Goal: Task Accomplishment & Management: Use online tool/utility

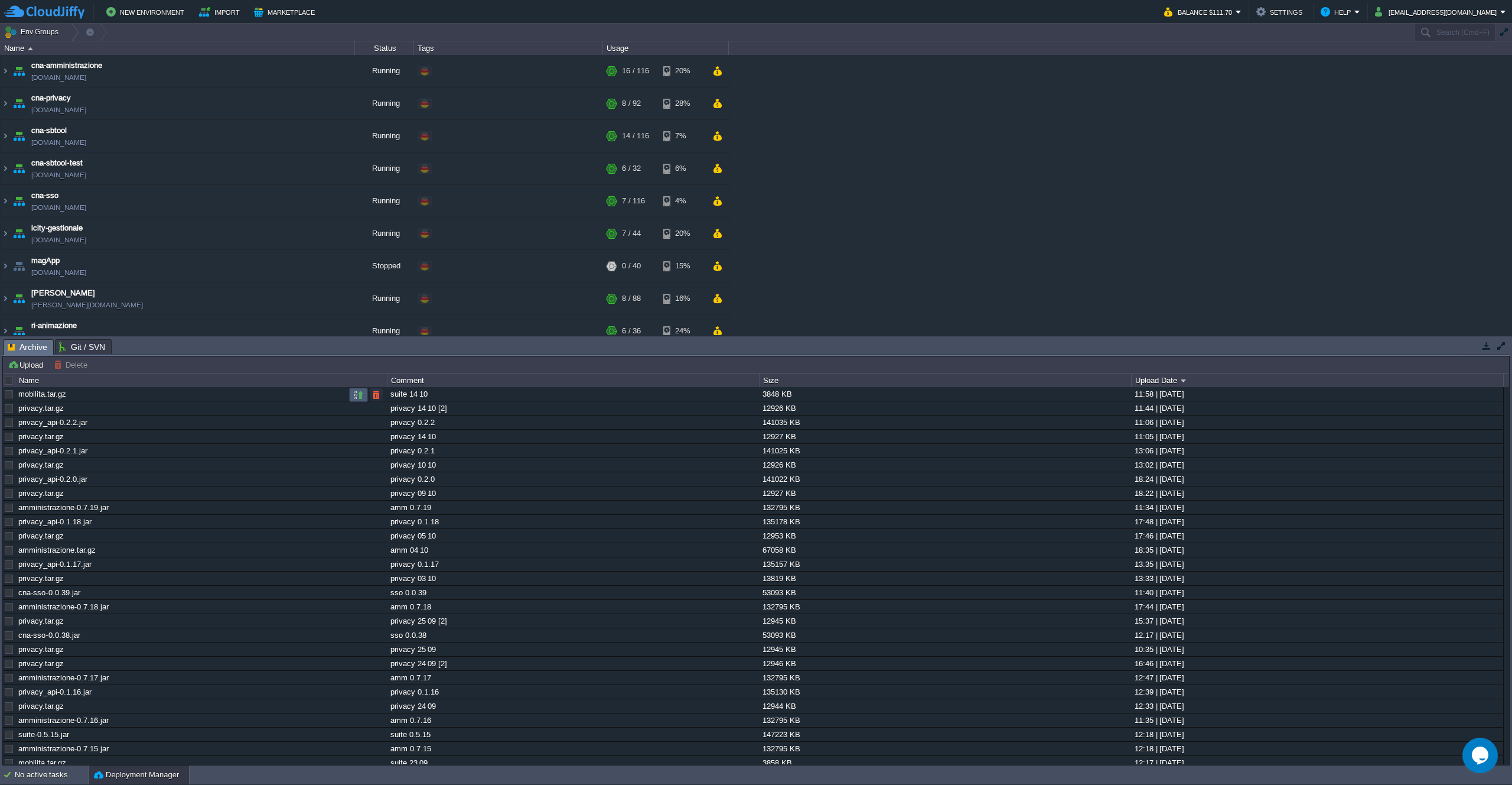
click at [362, 396] on button "button" at bounding box center [358, 394] width 11 height 11
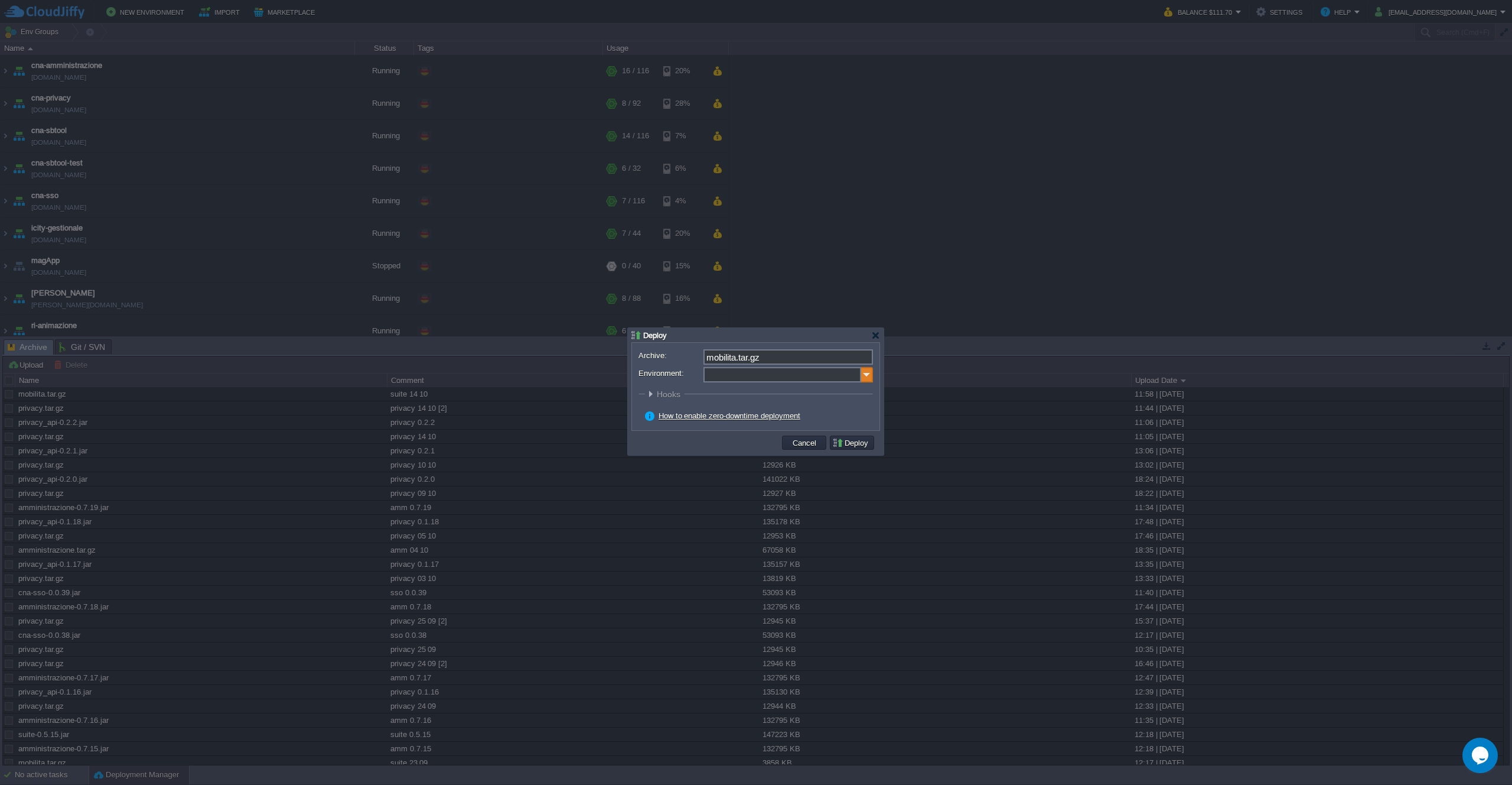
click at [871, 372] on img at bounding box center [867, 375] width 12 height 16
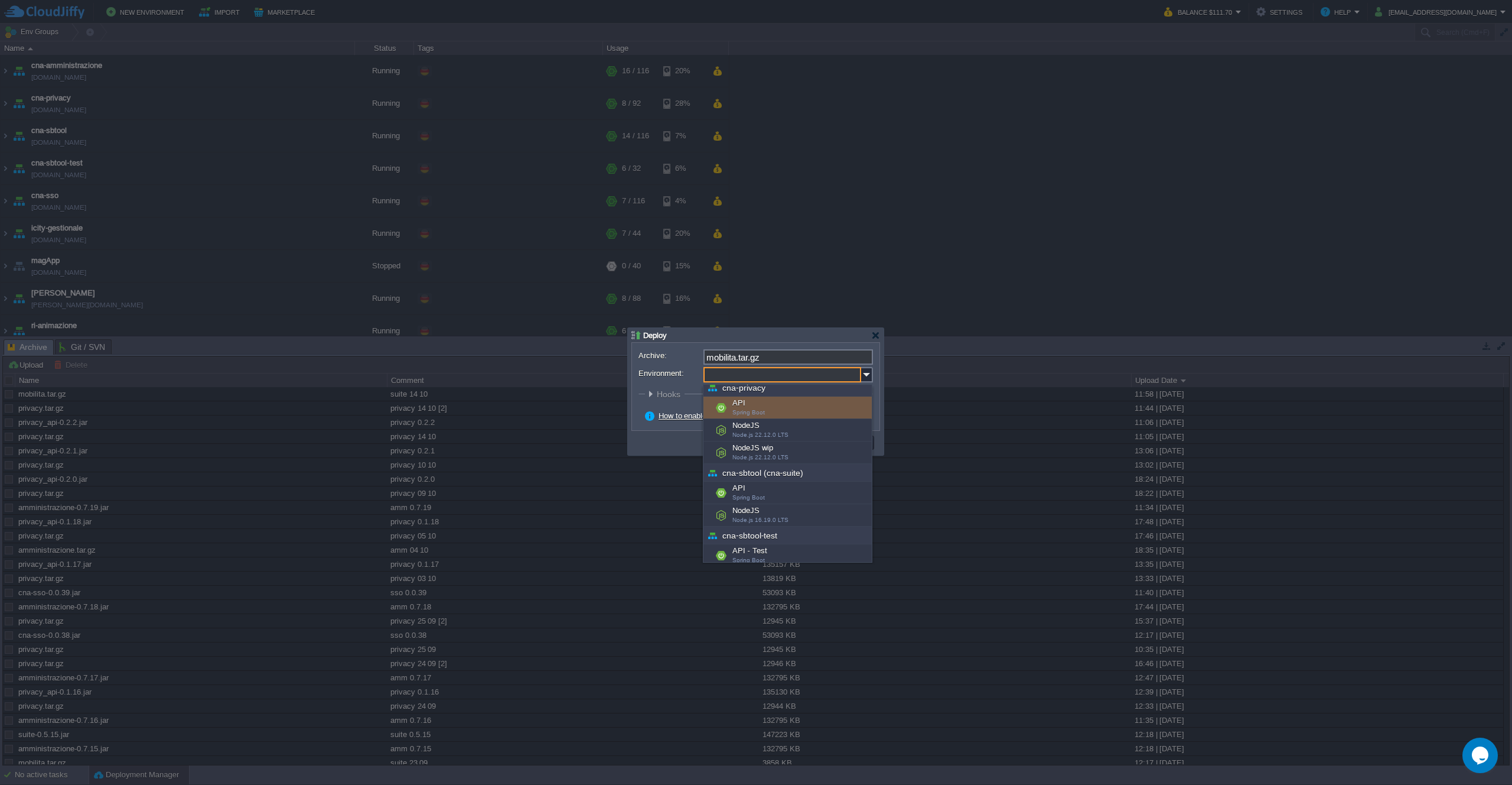
scroll to position [71, 0]
click at [787, 510] on div "NodeJS Node.js 16.19.0 LTS" at bounding box center [788, 513] width 168 height 22
type input "NodeJS (cna-sbtool (cna-suite))"
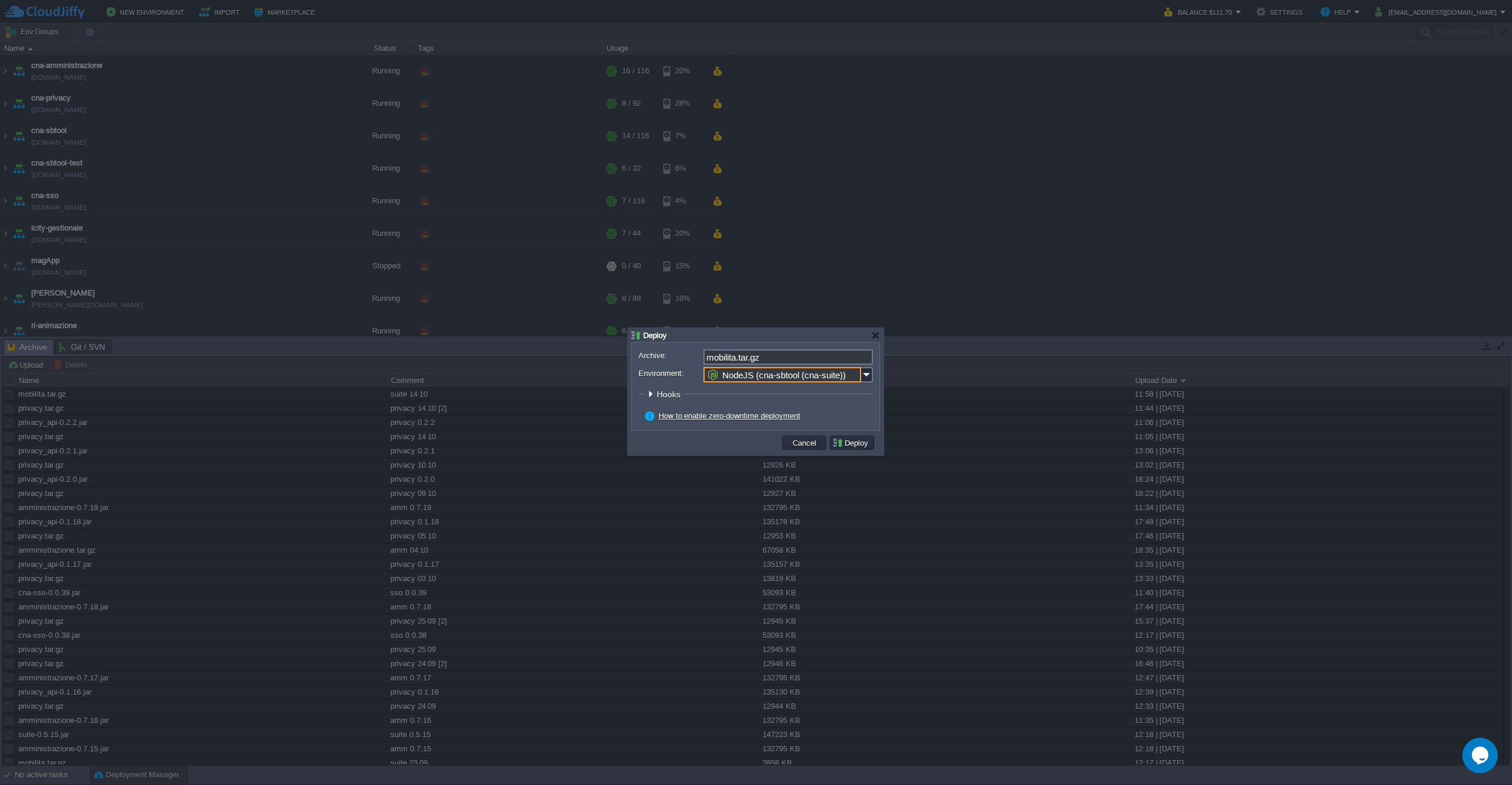
click at [844, 442] on button "Deploy" at bounding box center [852, 442] width 39 height 11
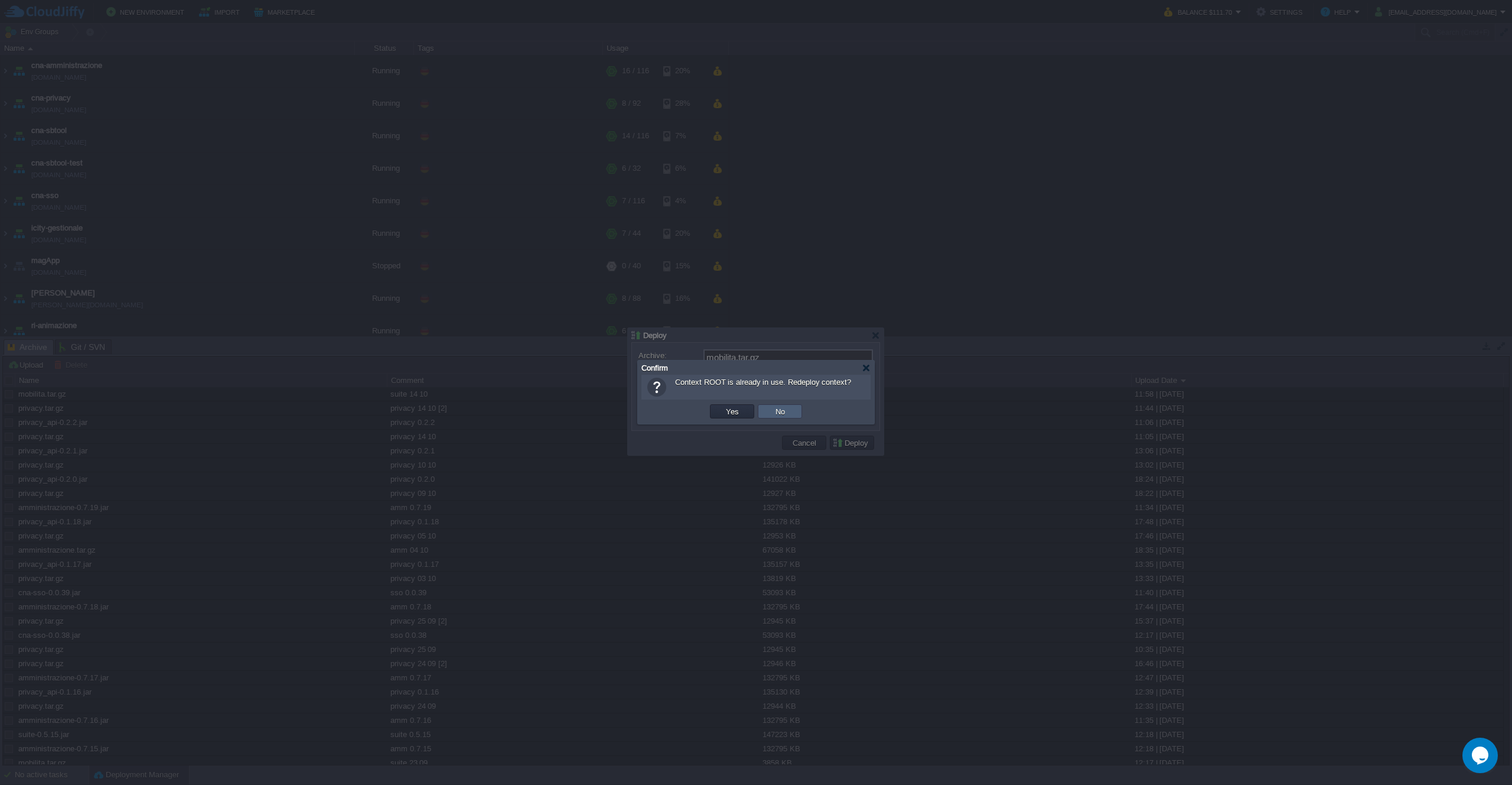
click at [748, 414] on td "Yes" at bounding box center [732, 411] width 44 height 14
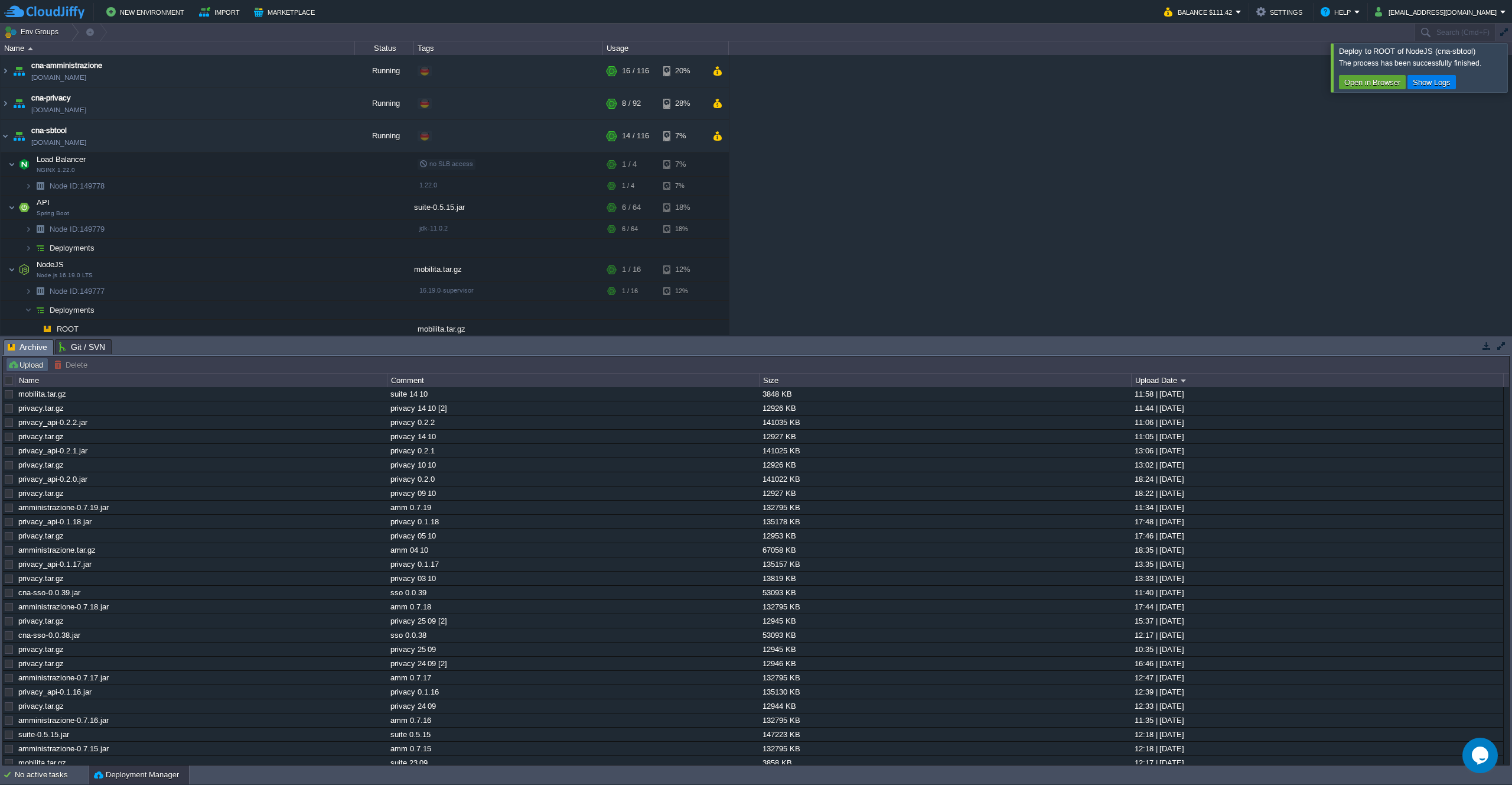
click at [21, 367] on button "Upload" at bounding box center [27, 364] width 39 height 11
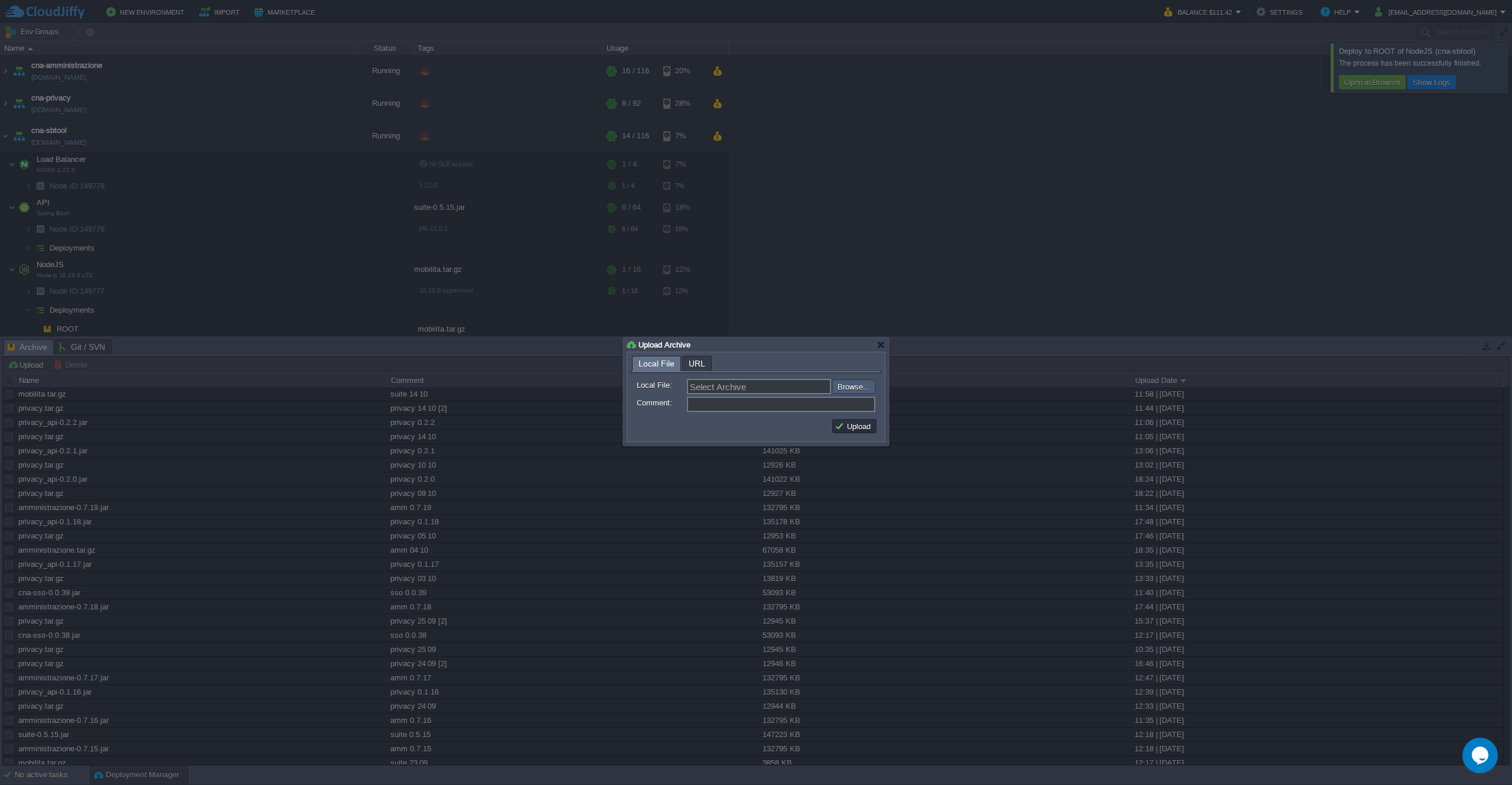
click at [844, 388] on input "file" at bounding box center [800, 386] width 149 height 14
type input "C:\fakepath\mobilita.tar.gz"
type input "mobilita.tar.gz"
type input "suite 14 10 [2]"
click at [840, 432] on td "Upload" at bounding box center [855, 426] width 44 height 14
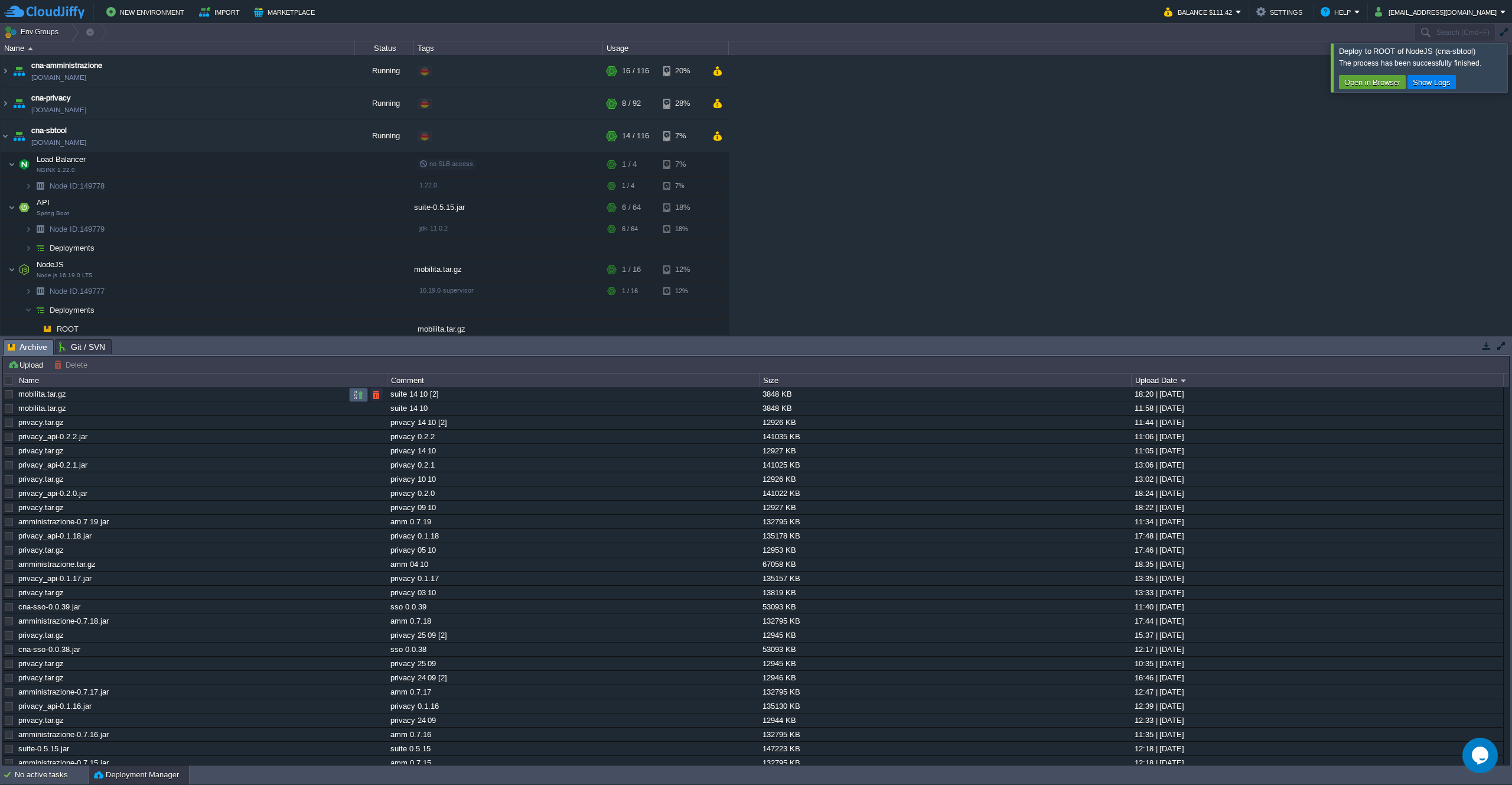
click at [364, 399] on td at bounding box center [358, 395] width 19 height 14
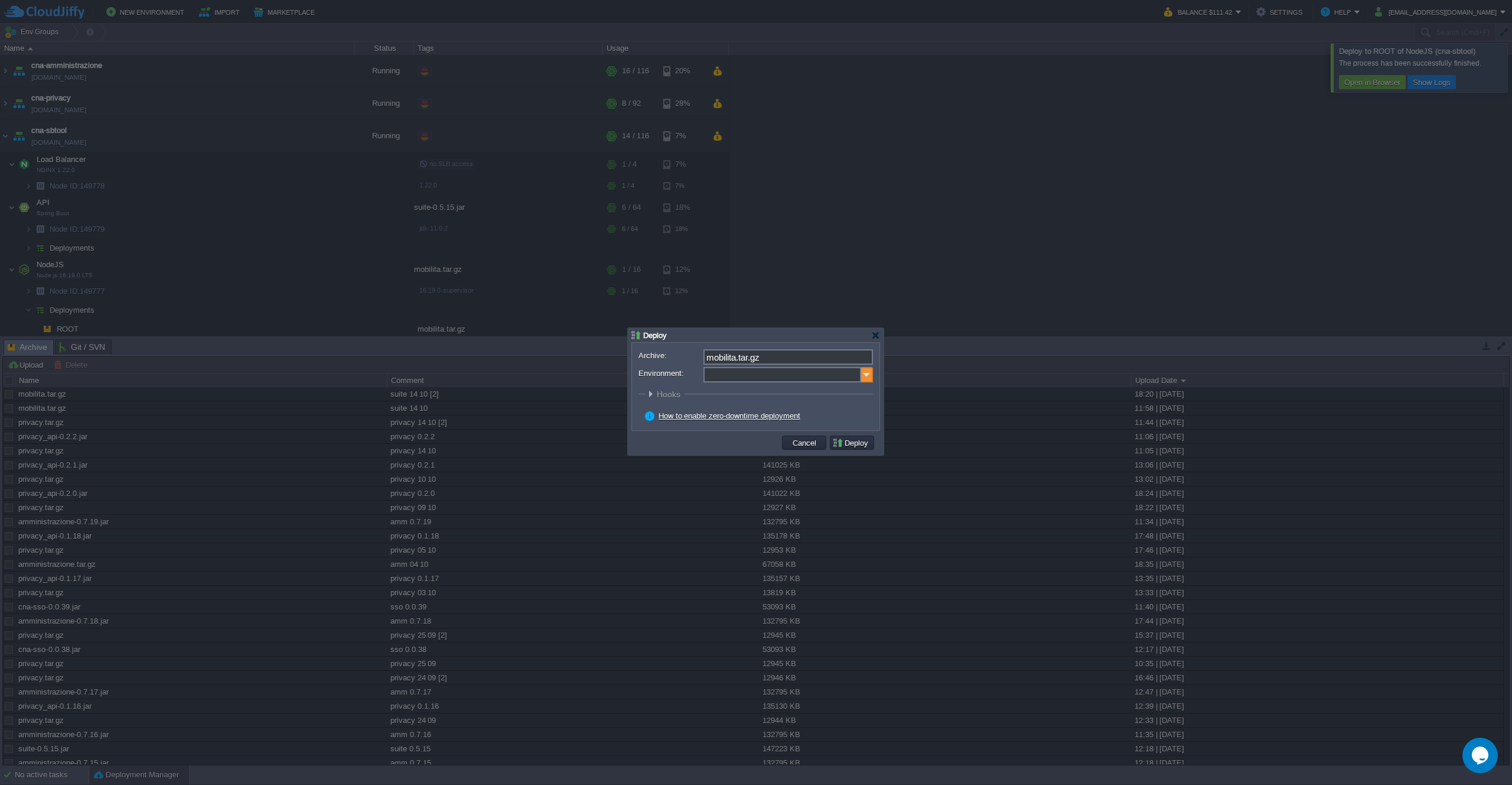
click at [868, 381] on img at bounding box center [867, 375] width 12 height 16
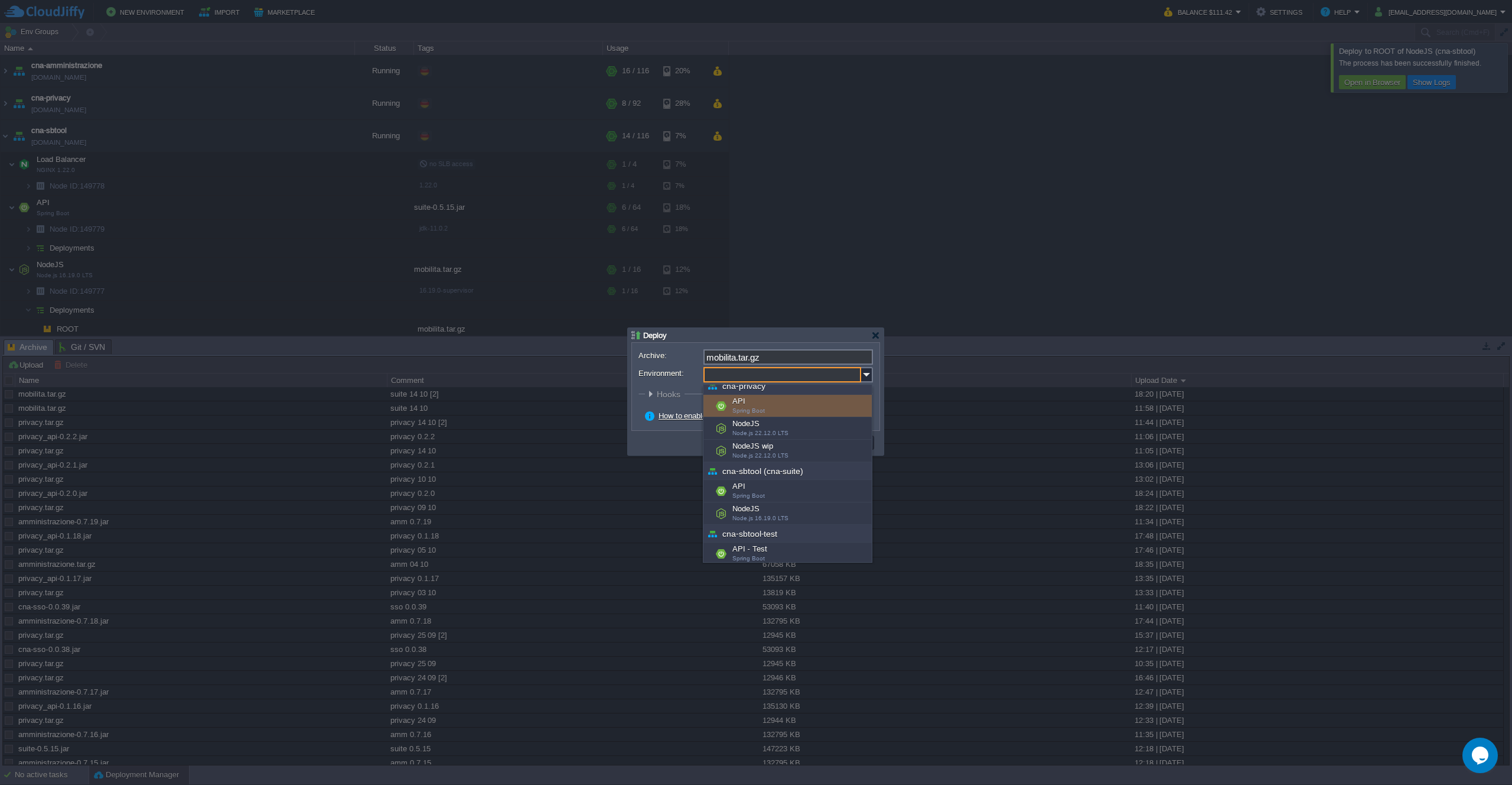
scroll to position [72, 0]
click at [785, 506] on div "NodeJS Node.js 16.19.0 LTS" at bounding box center [788, 511] width 168 height 22
type input "NodeJS (cna-sbtool (cna-suite))"
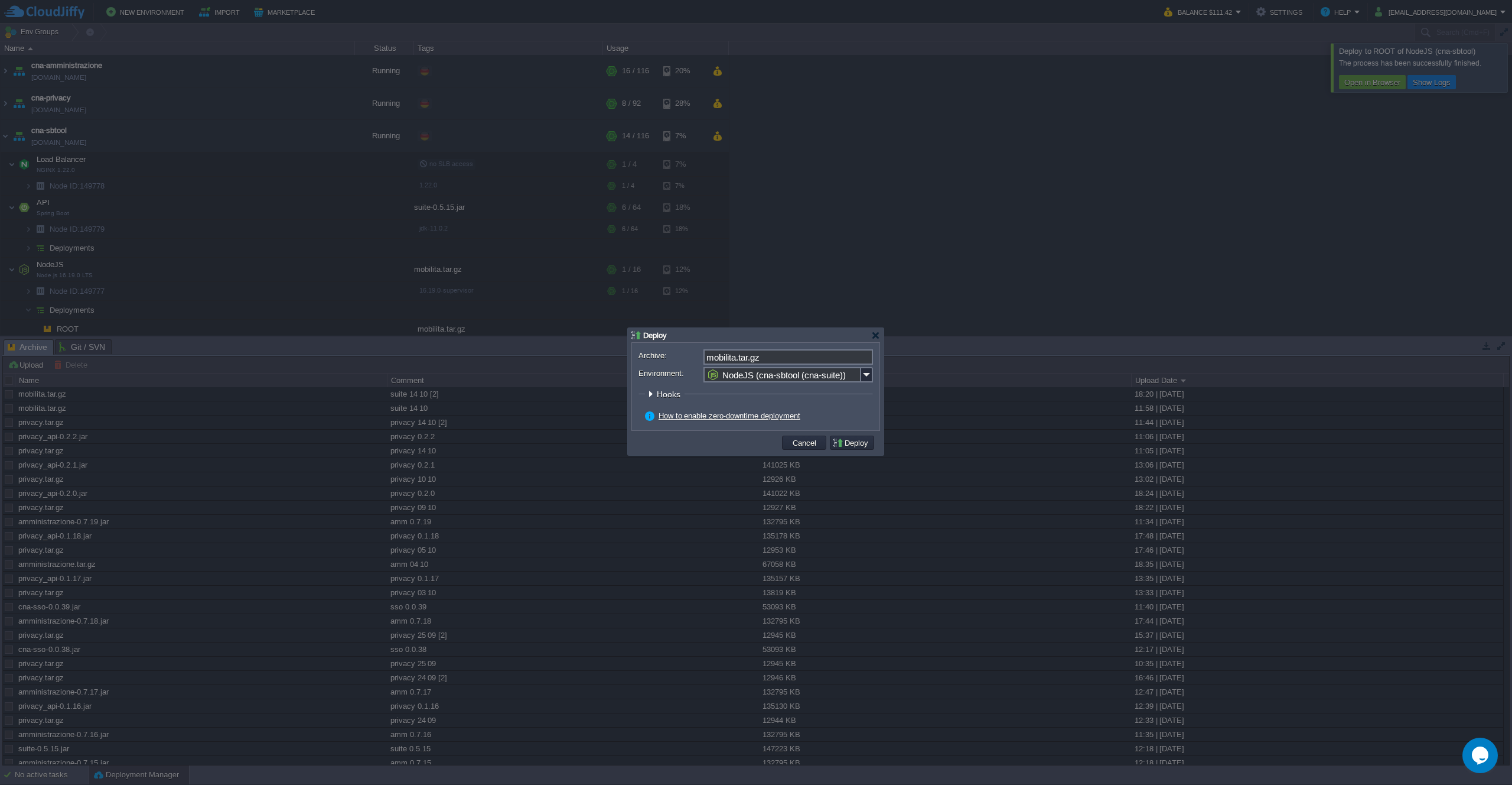
click at [858, 444] on button "Deploy" at bounding box center [852, 442] width 39 height 11
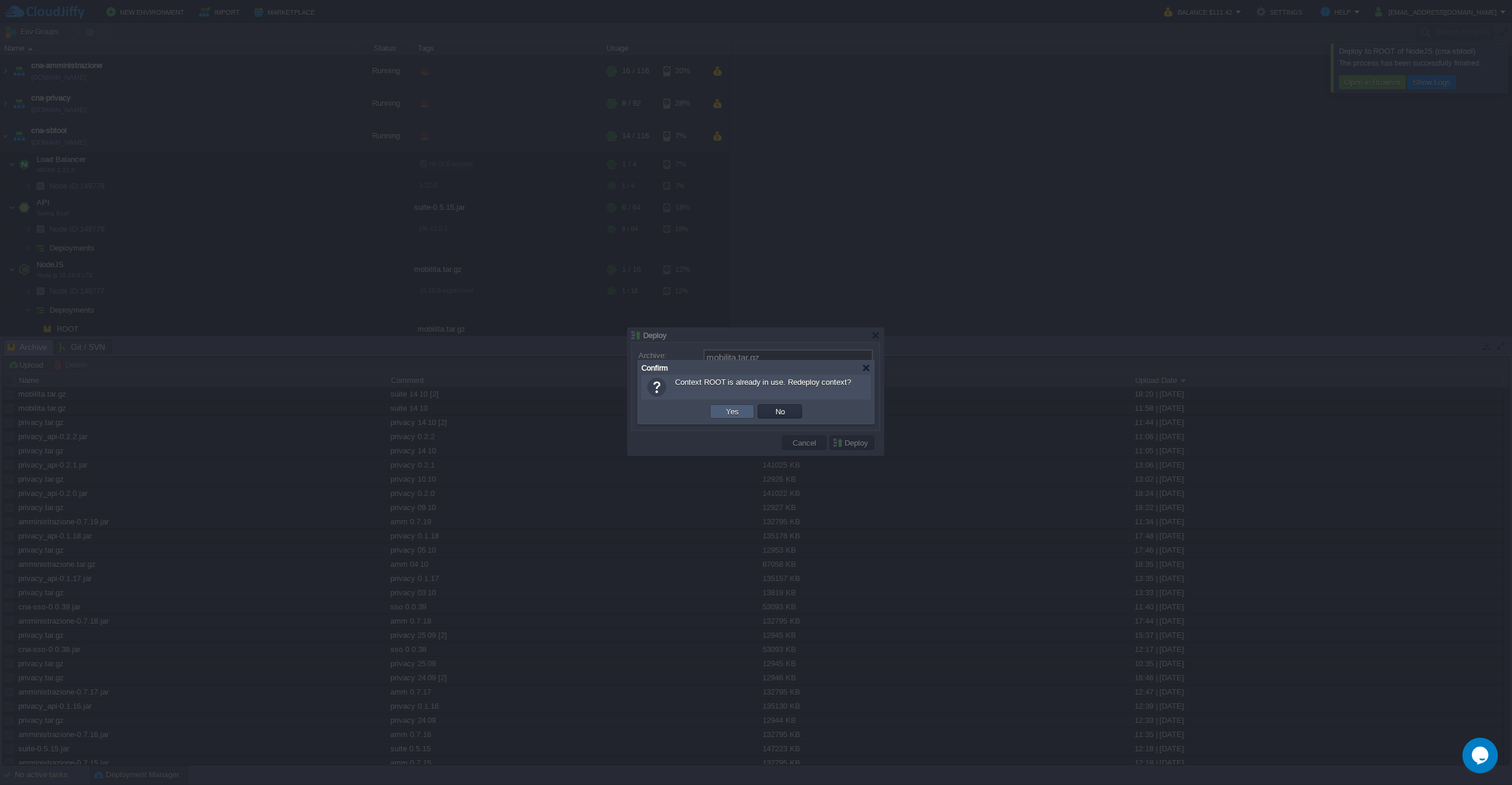
click at [727, 405] on td "Yes" at bounding box center [732, 411] width 44 height 14
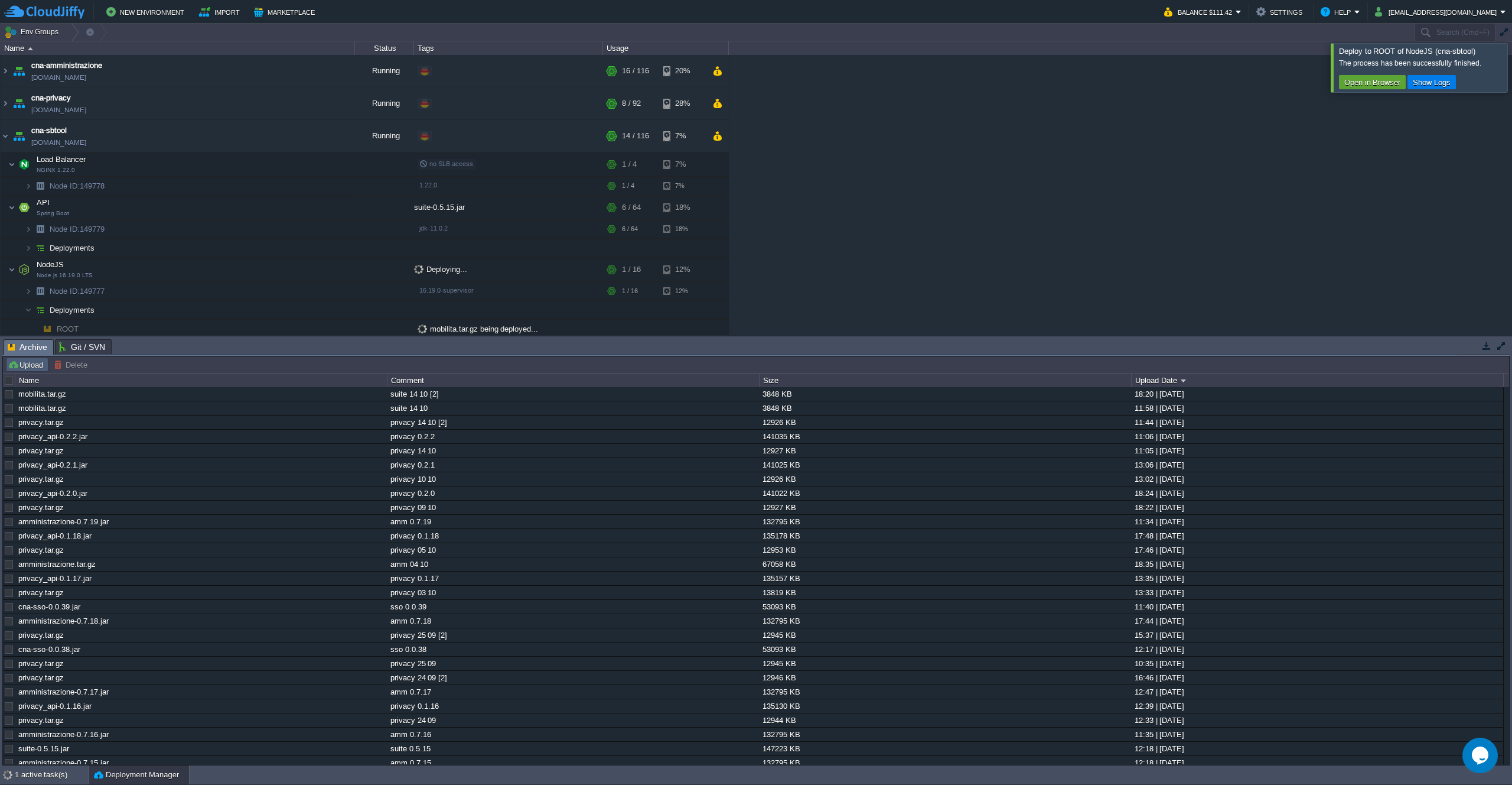
click at [37, 366] on button "Upload" at bounding box center [27, 364] width 39 height 11
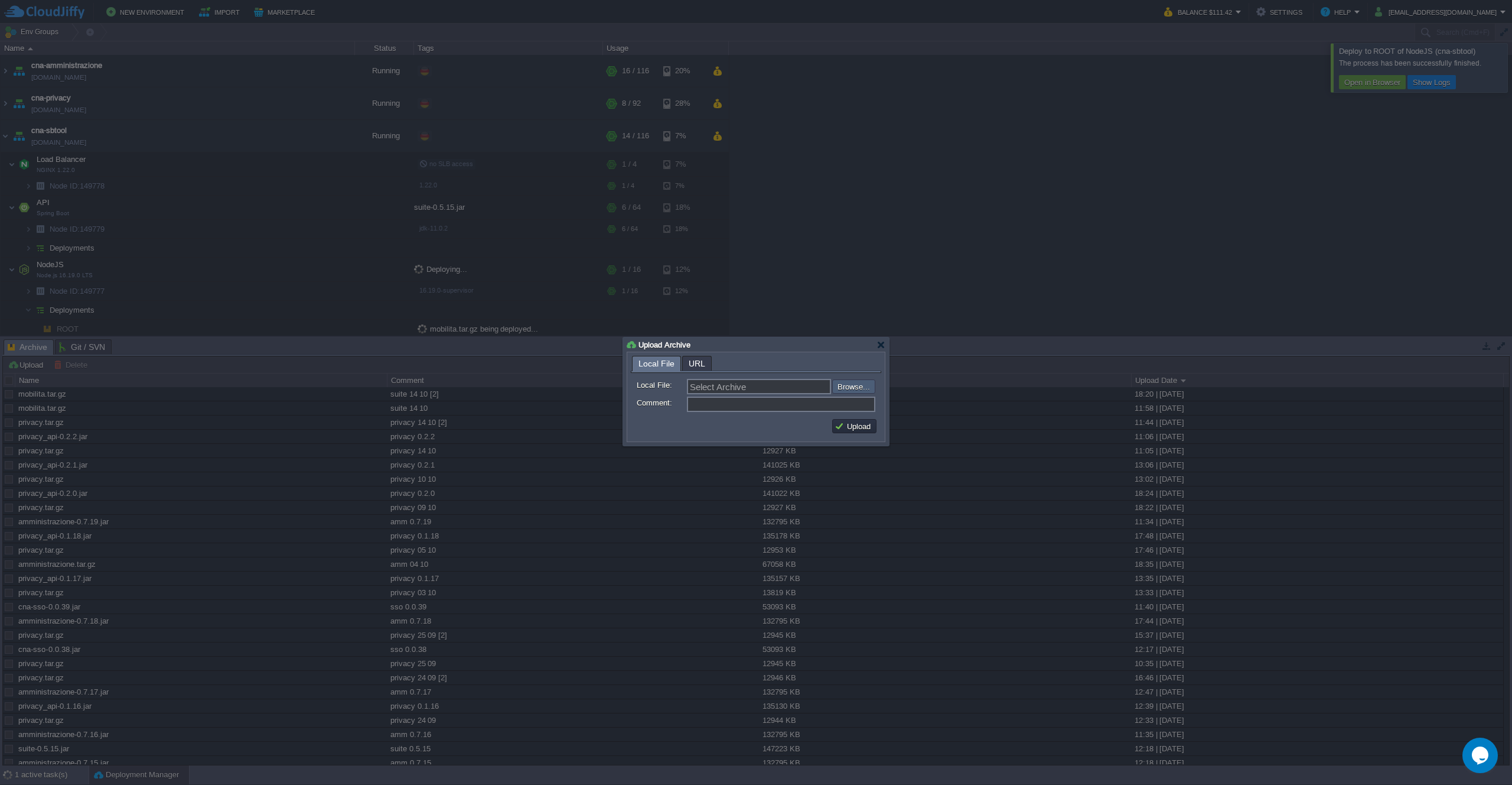
click at [862, 389] on input "file" at bounding box center [800, 386] width 149 height 14
type input "C:\fakepath\santegidio.tar.gz"
type input "santegidio.tar.gz"
type input "med 14 10"
click at [857, 425] on button "Upload" at bounding box center [854, 426] width 39 height 11
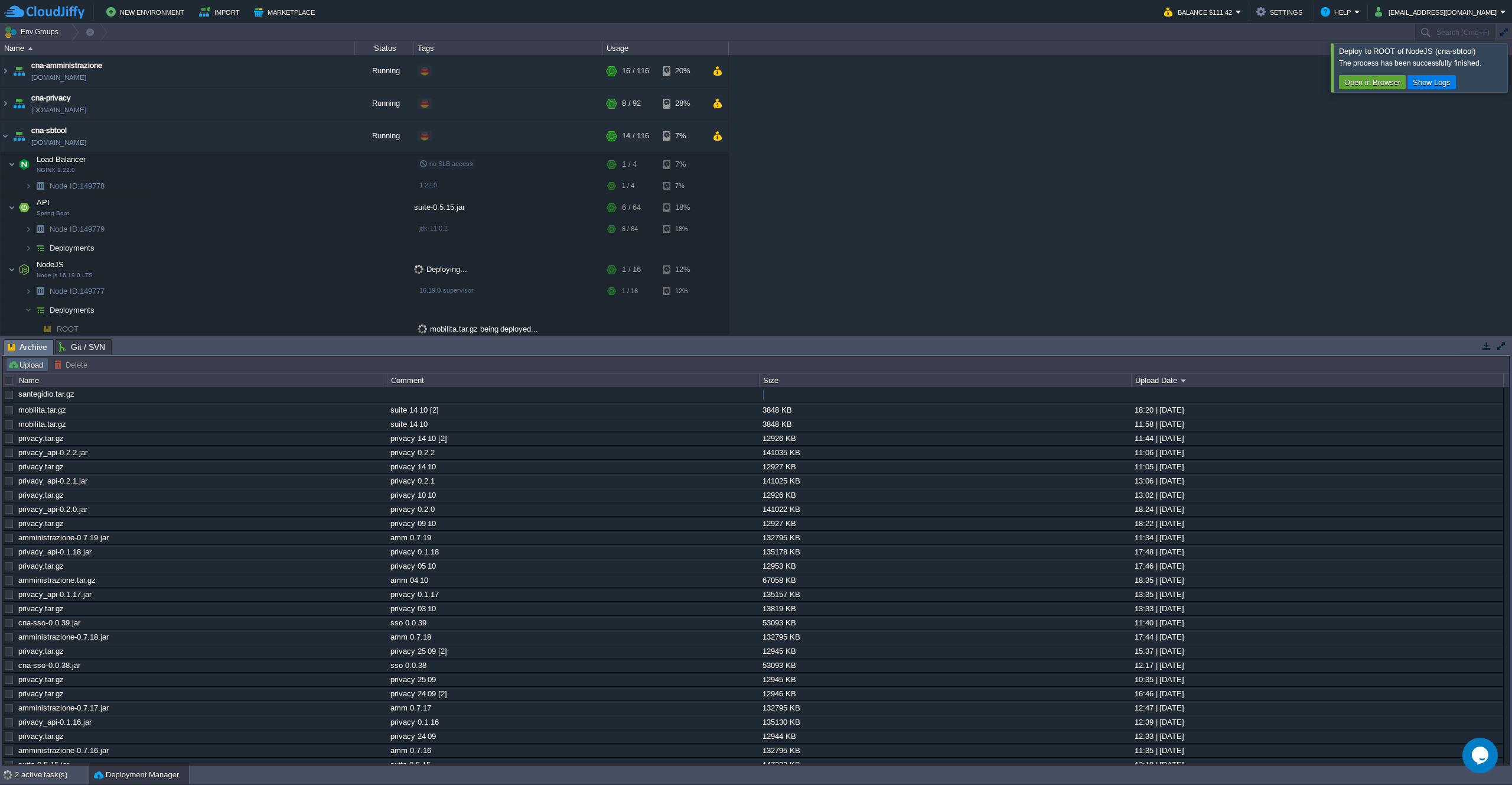
click at [29, 365] on button "Upload" at bounding box center [27, 364] width 39 height 11
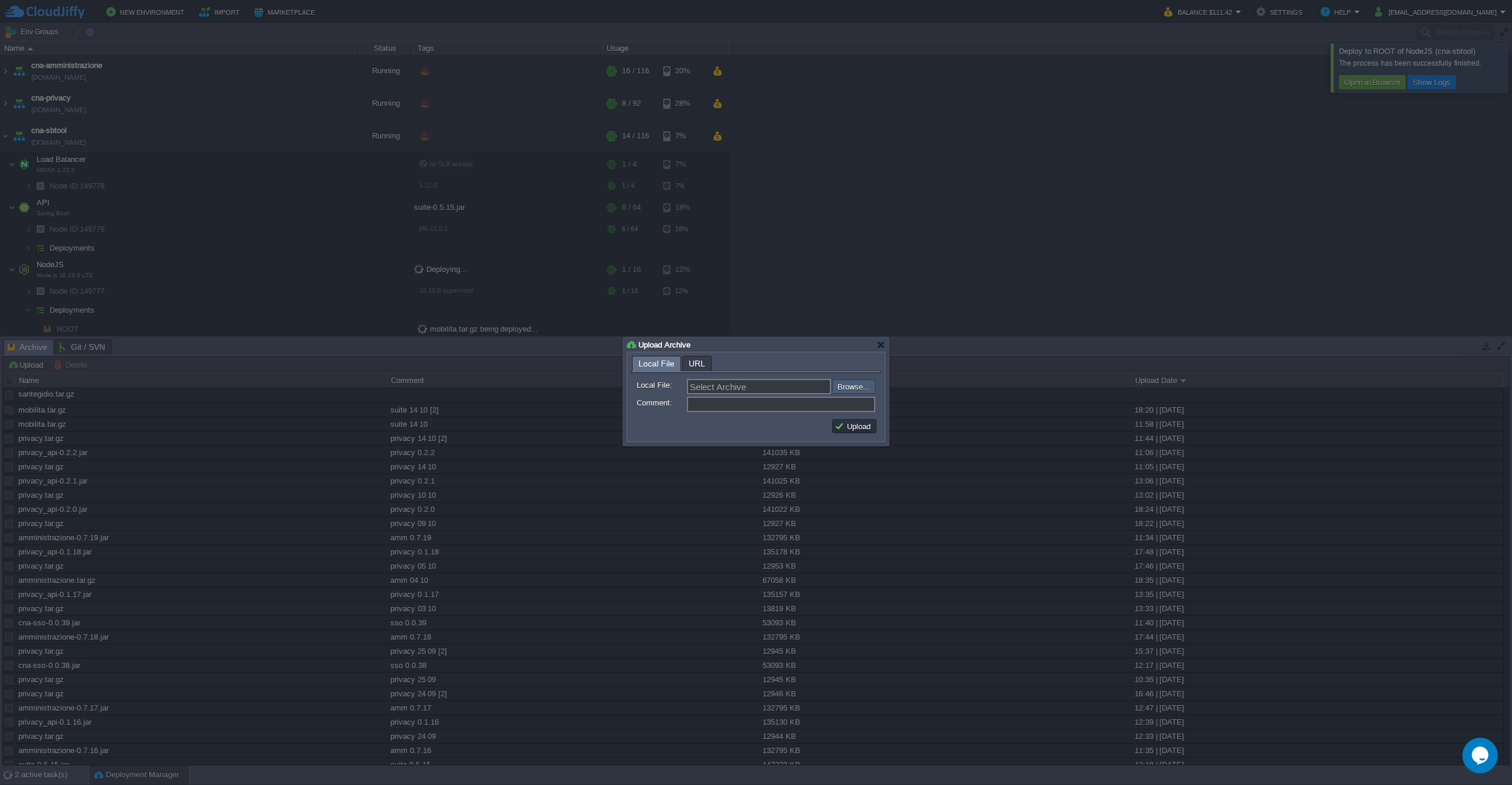
click at [850, 387] on input "file" at bounding box center [800, 386] width 149 height 14
type input "C:\fakepath\gestionale-medicine-0.1.4.jar"
type input "gestionale-medicine-0.1.4.jar"
type input "med 0.1.4"
click at [850, 431] on button "Upload" at bounding box center [854, 426] width 39 height 11
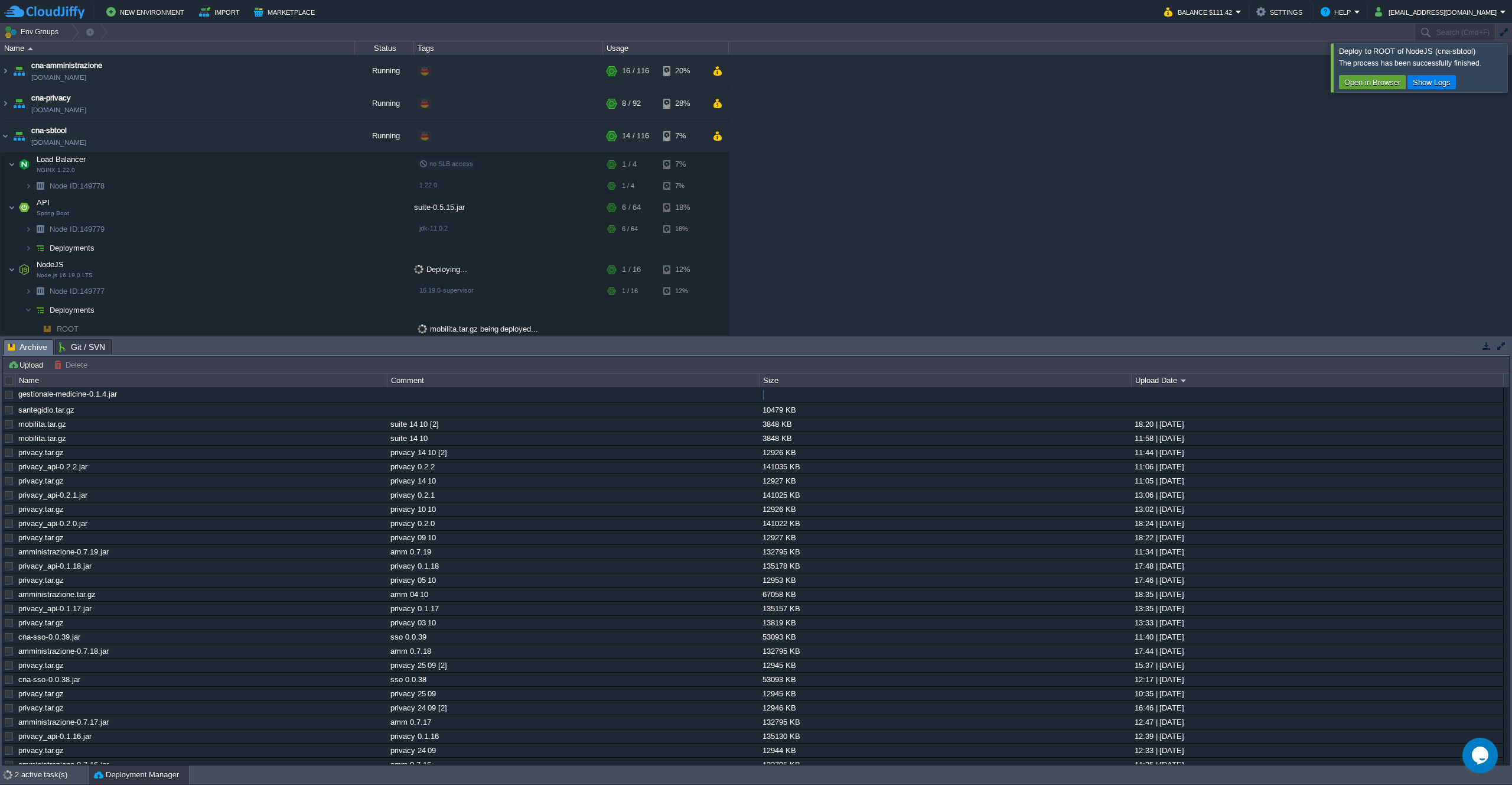
scroll to position [0, 0]
click at [361, 410] on button "button" at bounding box center [358, 411] width 11 height 11
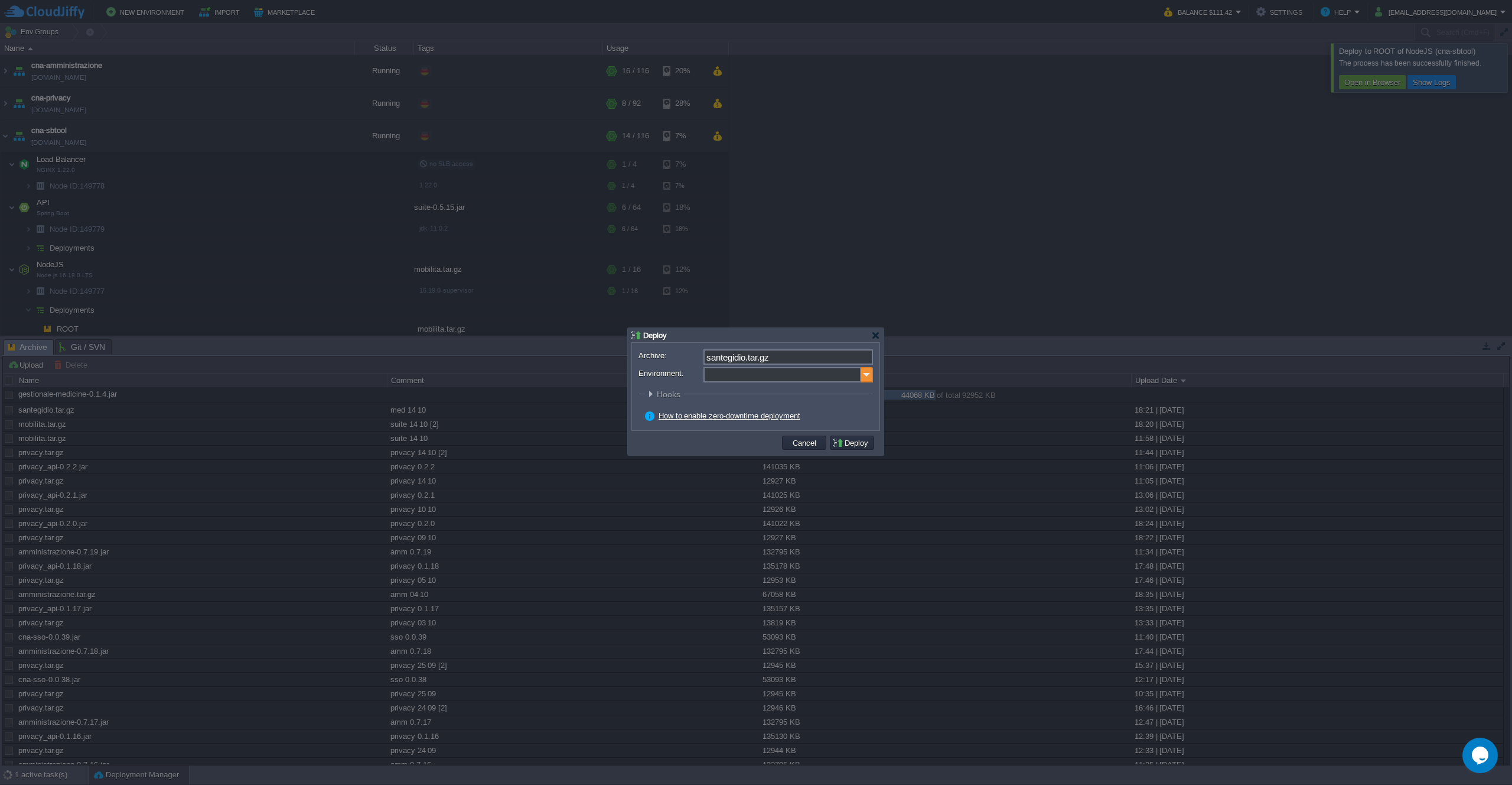
click at [870, 375] on img at bounding box center [867, 375] width 12 height 16
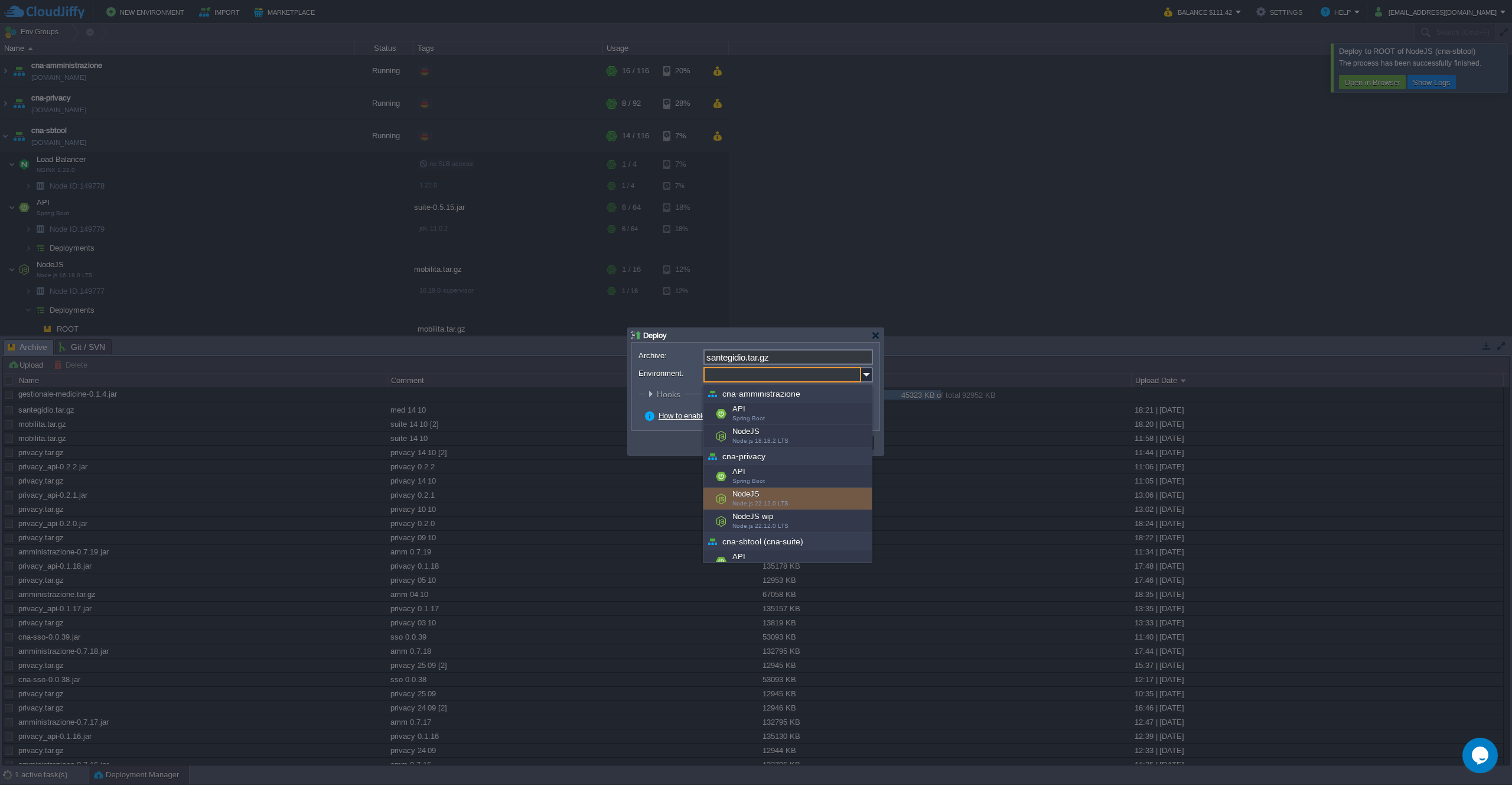
click at [786, 499] on div "NodeJS Node.js 22.12.0 LTS" at bounding box center [788, 499] width 168 height 22
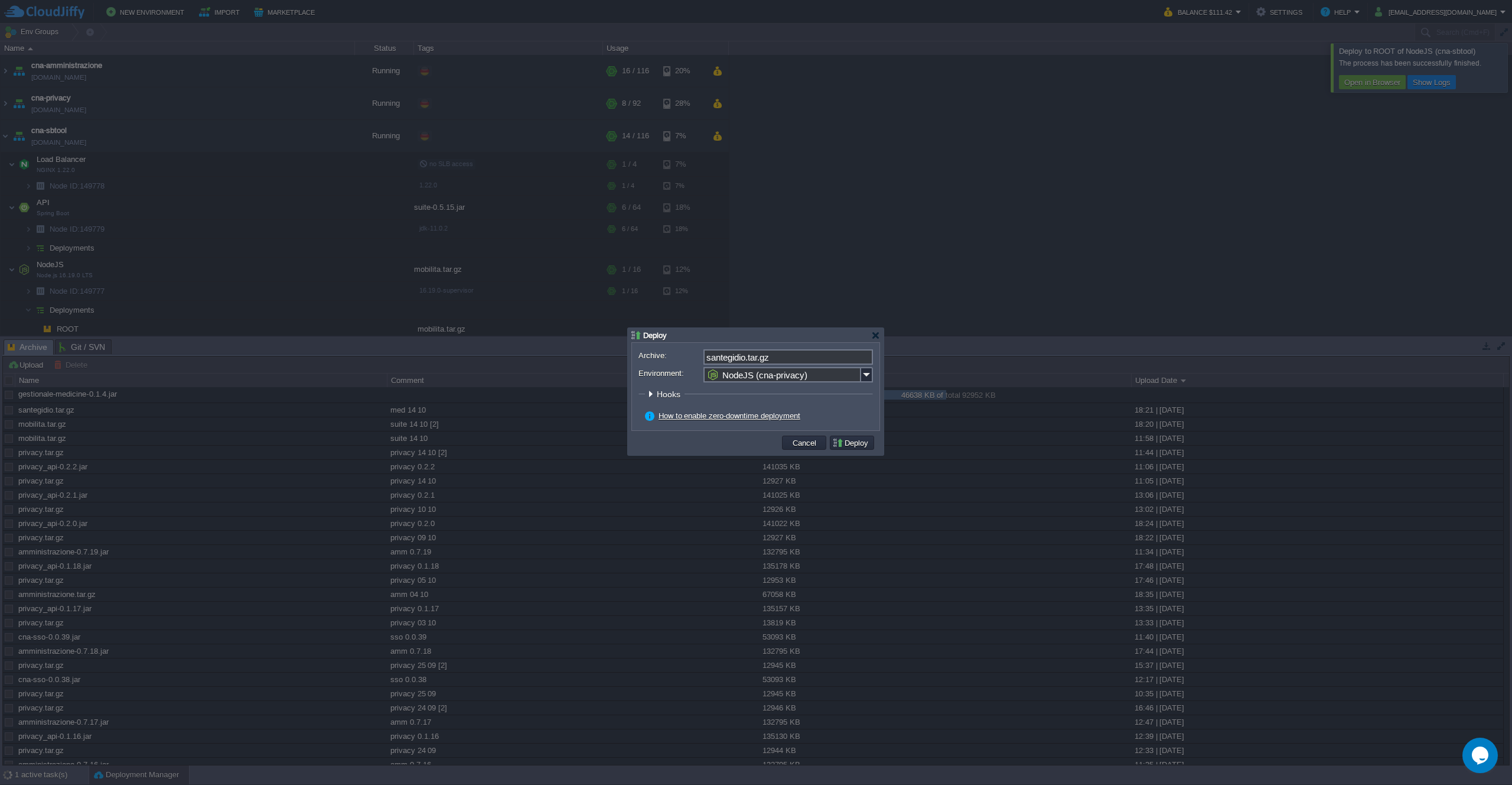
click at [842, 447] on button "Deploy" at bounding box center [852, 442] width 39 height 11
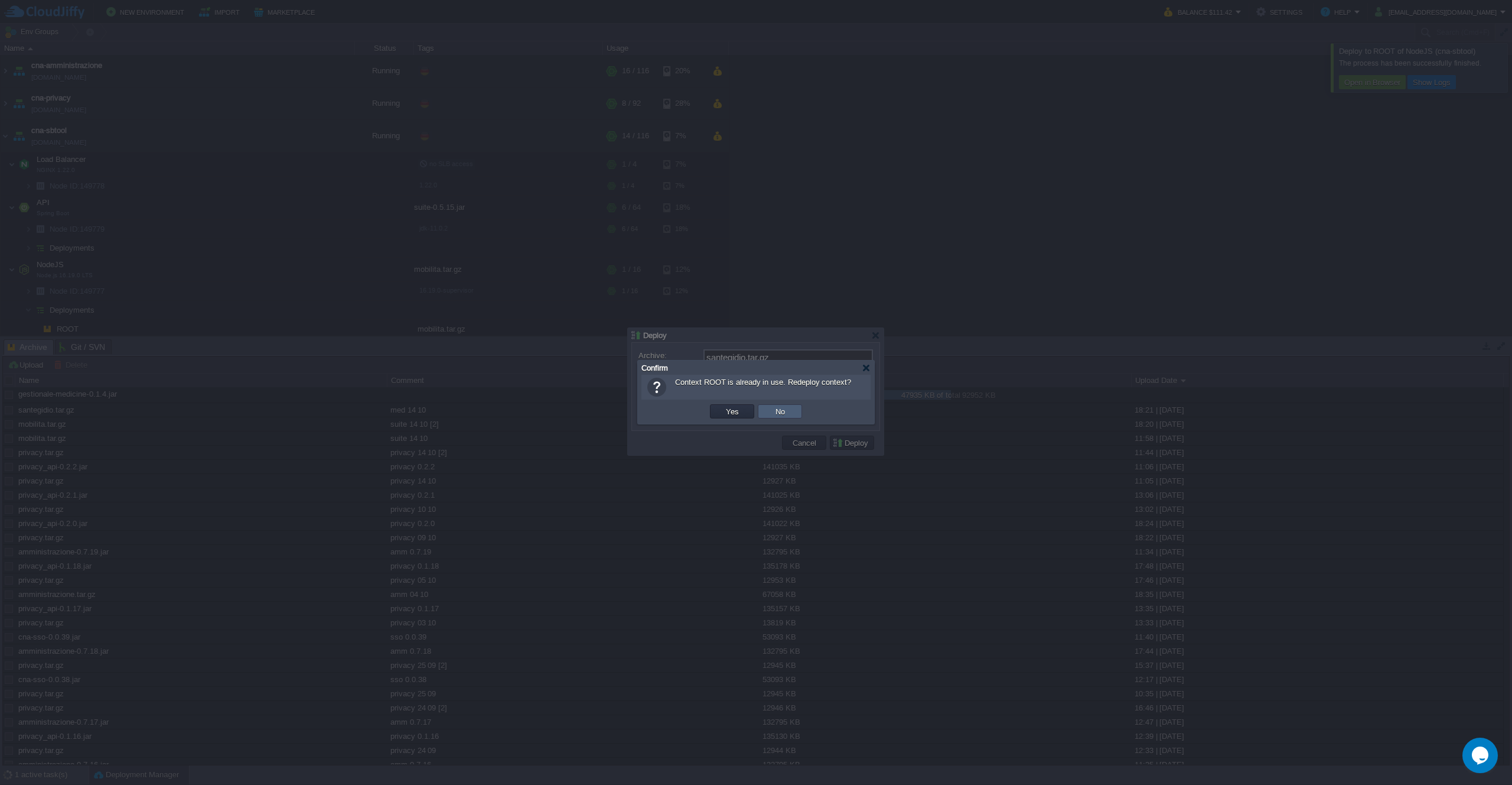
click at [792, 409] on td "No" at bounding box center [780, 411] width 44 height 14
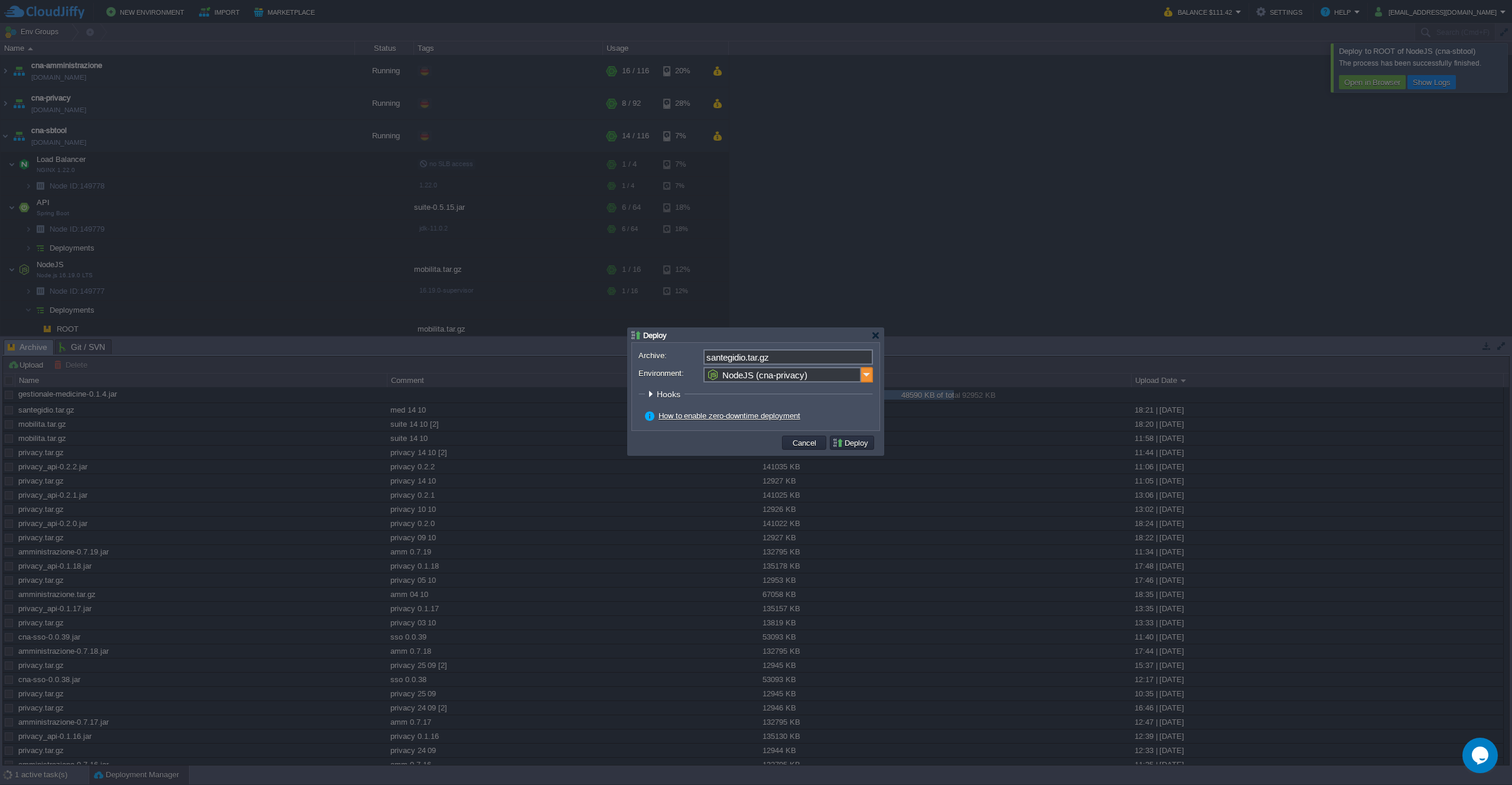
click at [865, 379] on img at bounding box center [867, 375] width 12 height 16
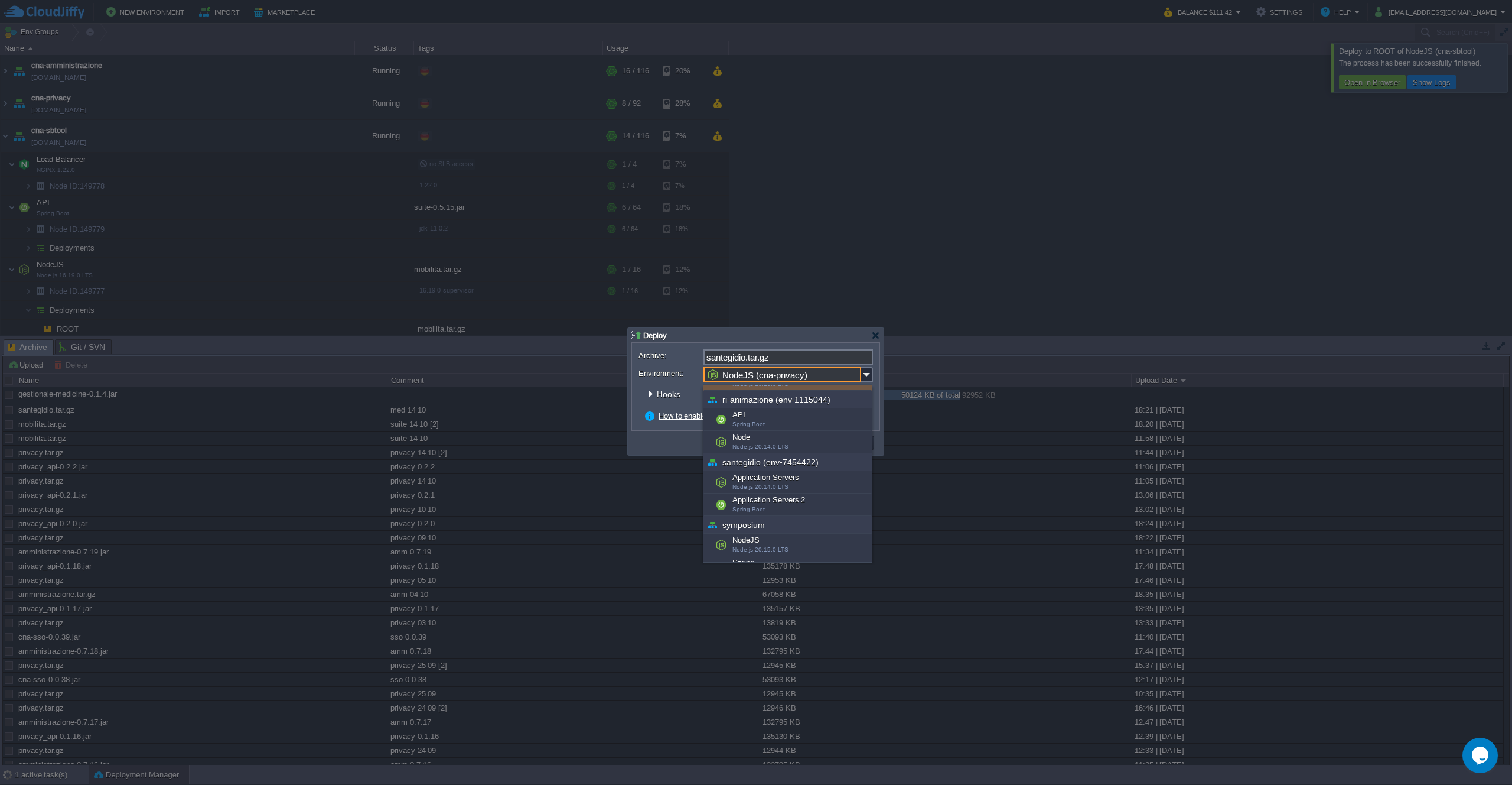
scroll to position [523, 0]
click at [811, 474] on div "Application Servers Node.js 20.14.0 LTS" at bounding box center [788, 476] width 168 height 22
type input "Application Servers (santegidio (env-7454422))"
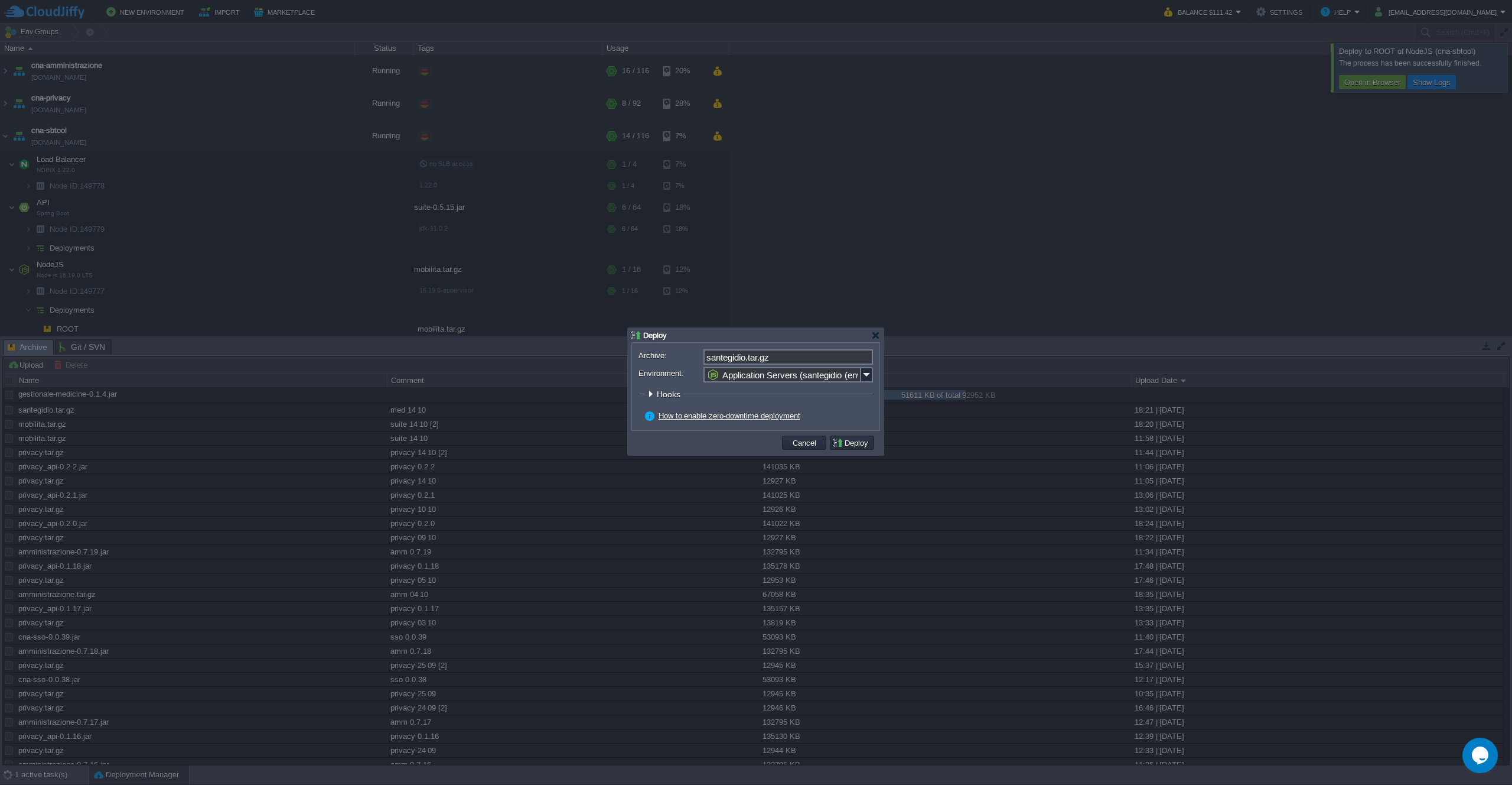
click at [862, 444] on button "Deploy" at bounding box center [852, 442] width 39 height 11
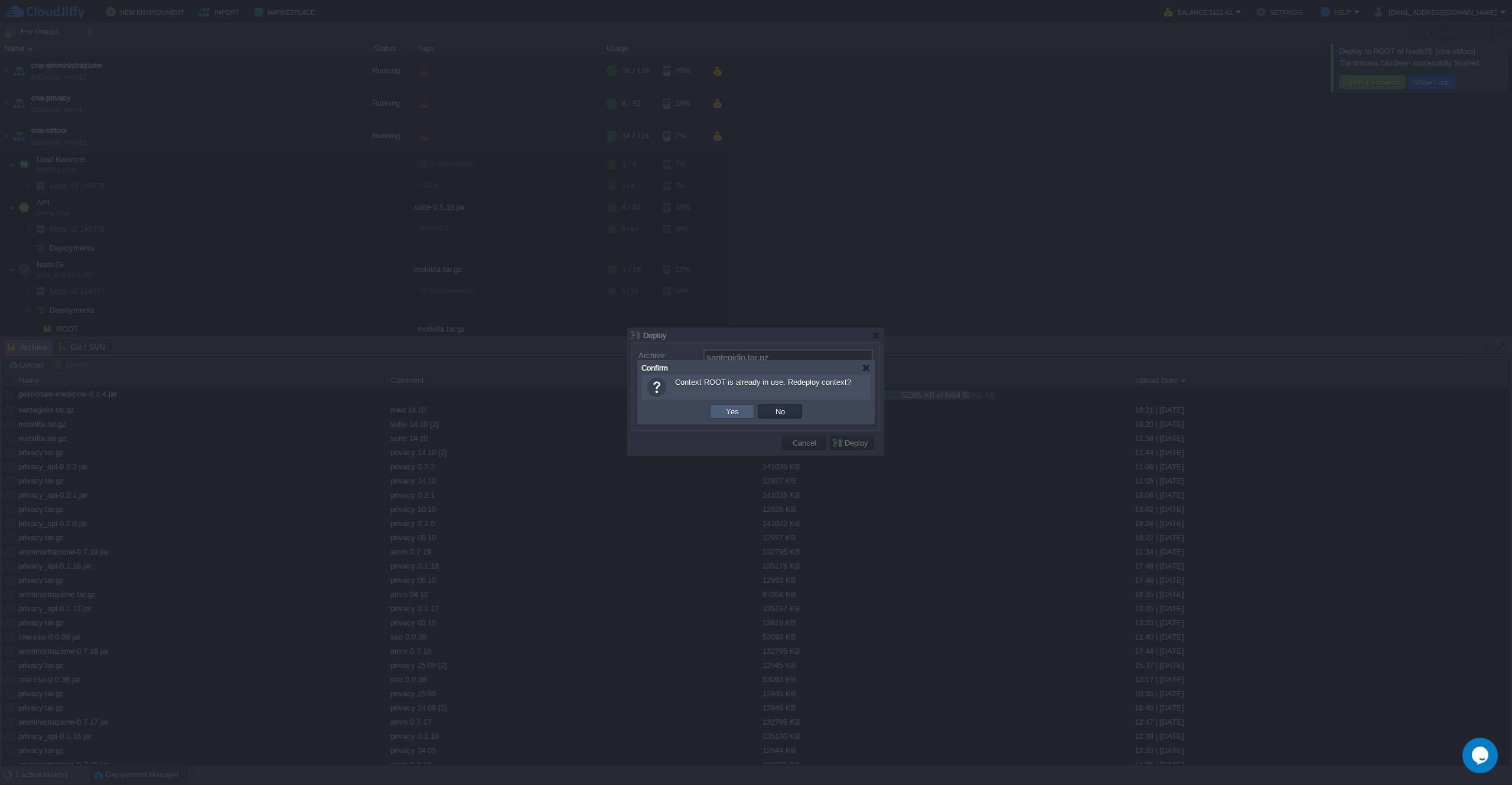
click at [741, 417] on td "Yes" at bounding box center [732, 411] width 44 height 14
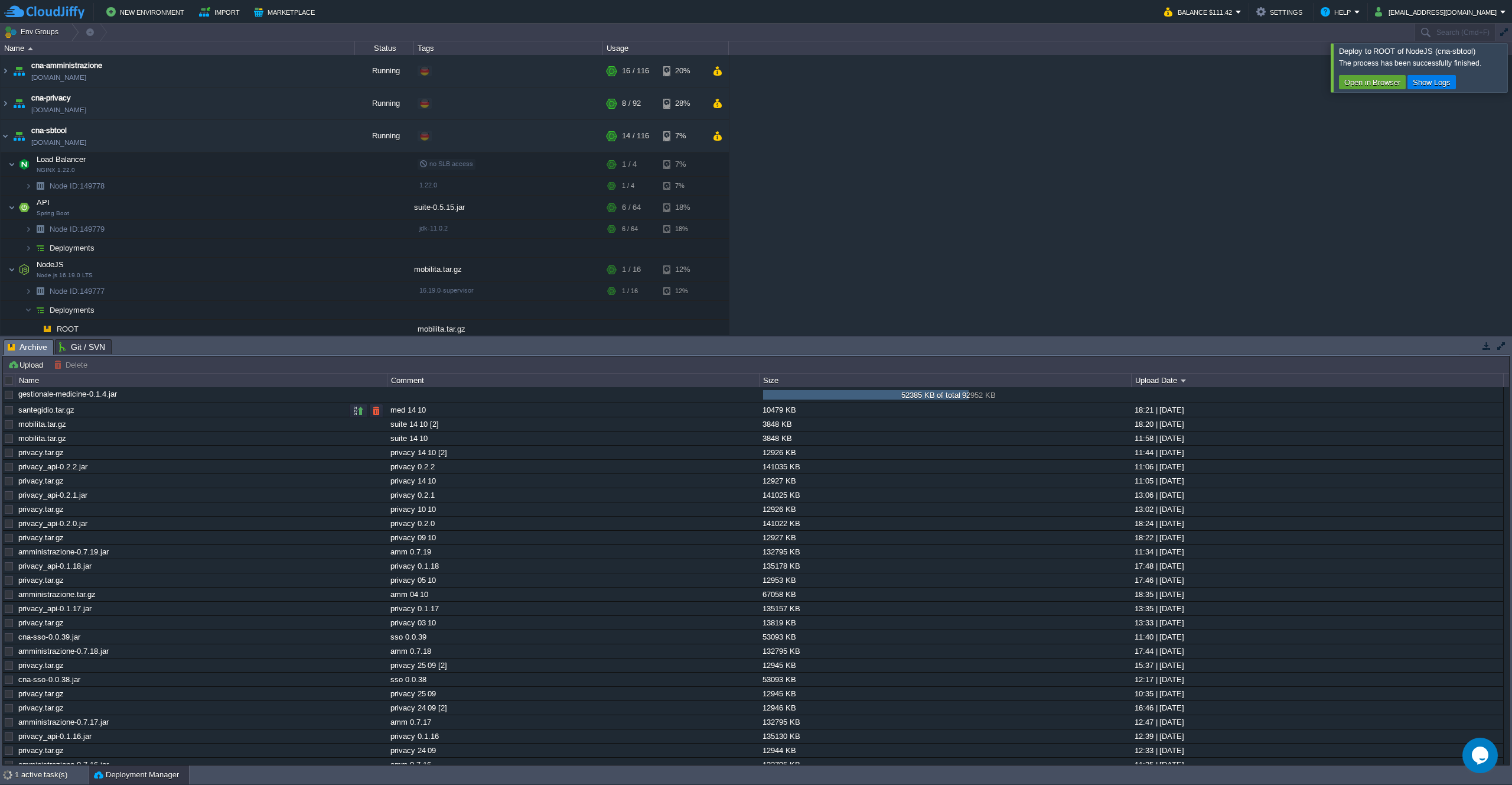
scroll to position [394, 0]
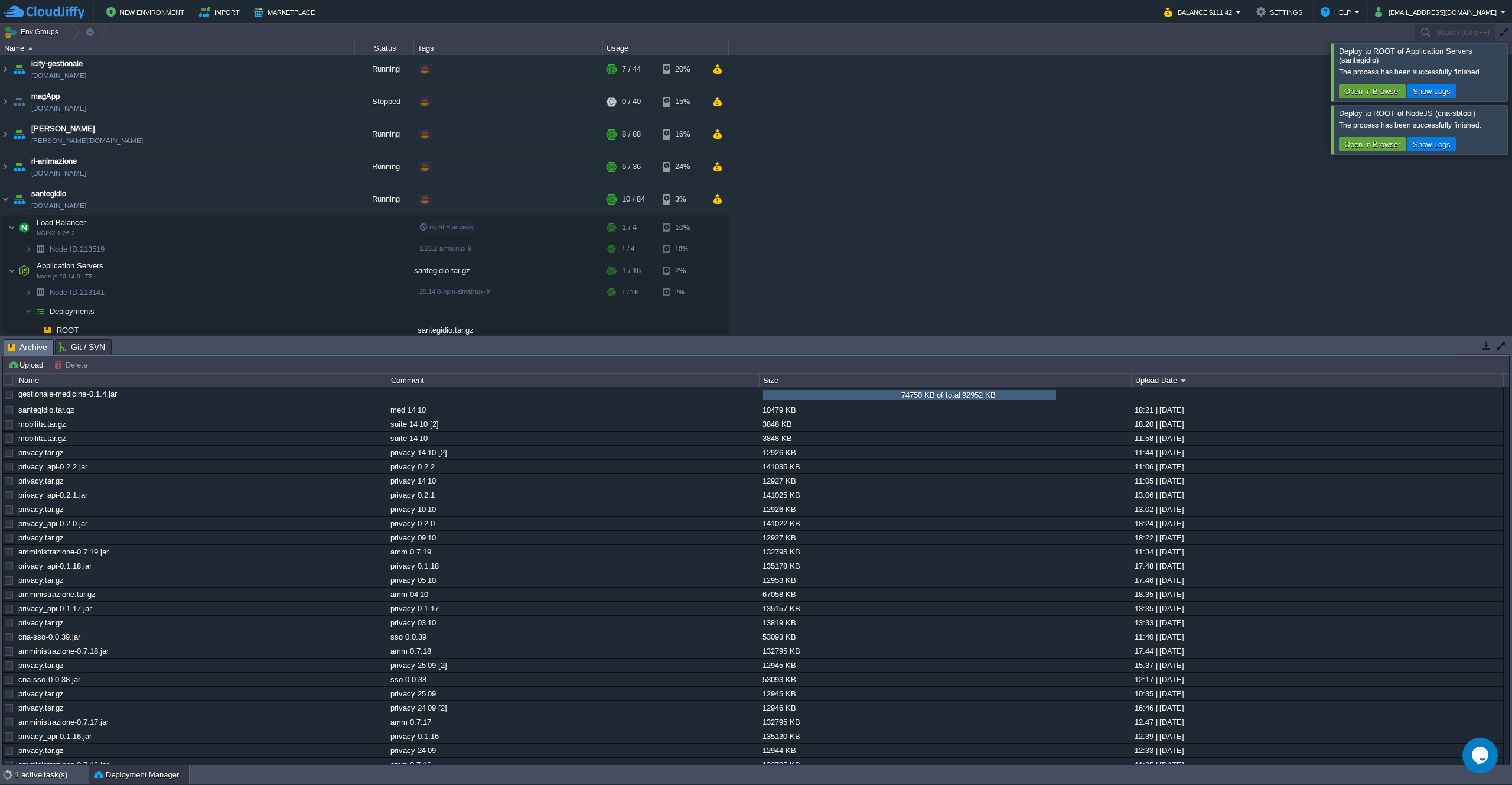
click at [1512, 74] on div at bounding box center [1526, 71] width 0 height 57
click at [1512, 56] on div at bounding box center [1526, 67] width 0 height 49
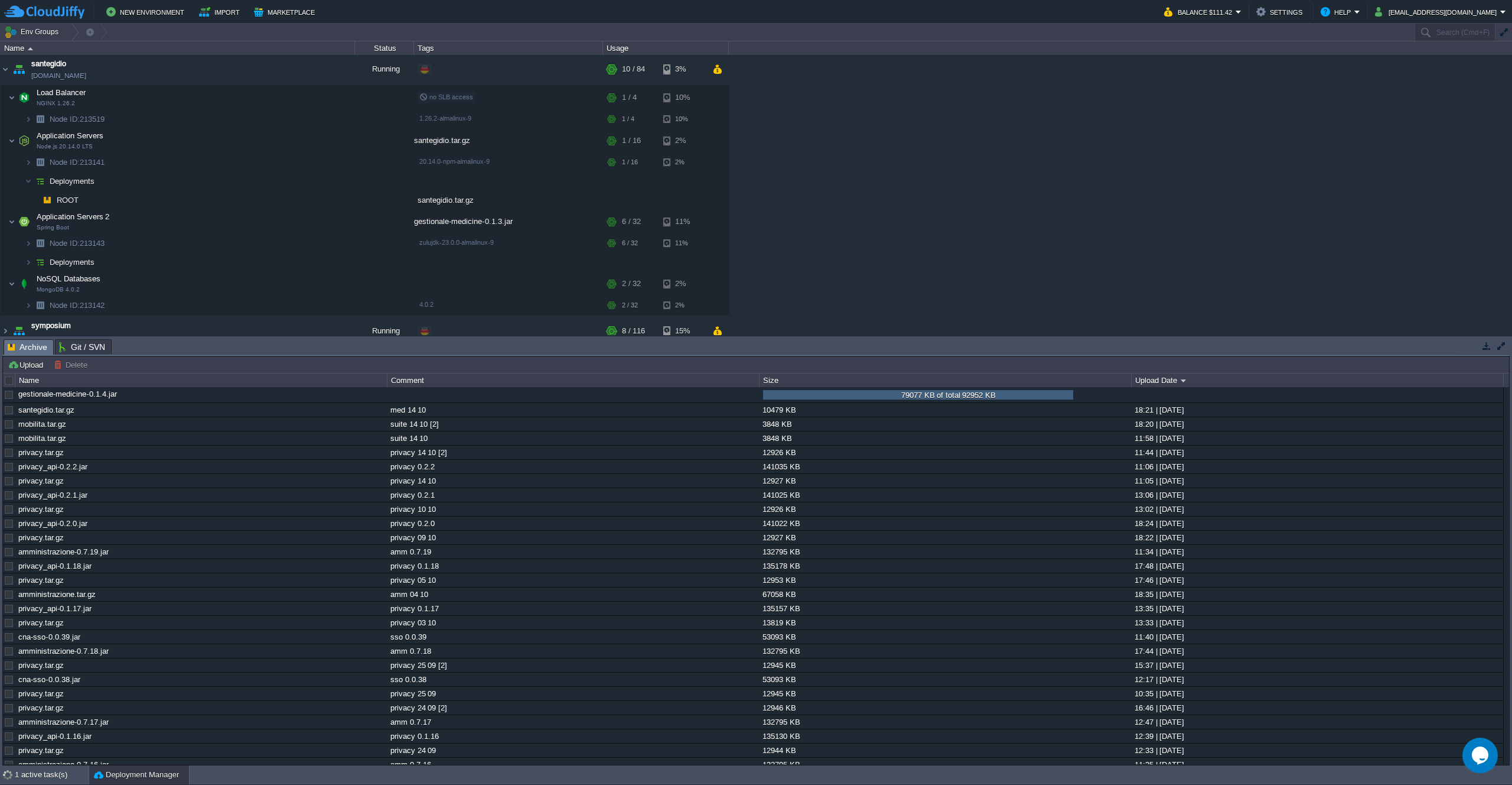
scroll to position [506, 0]
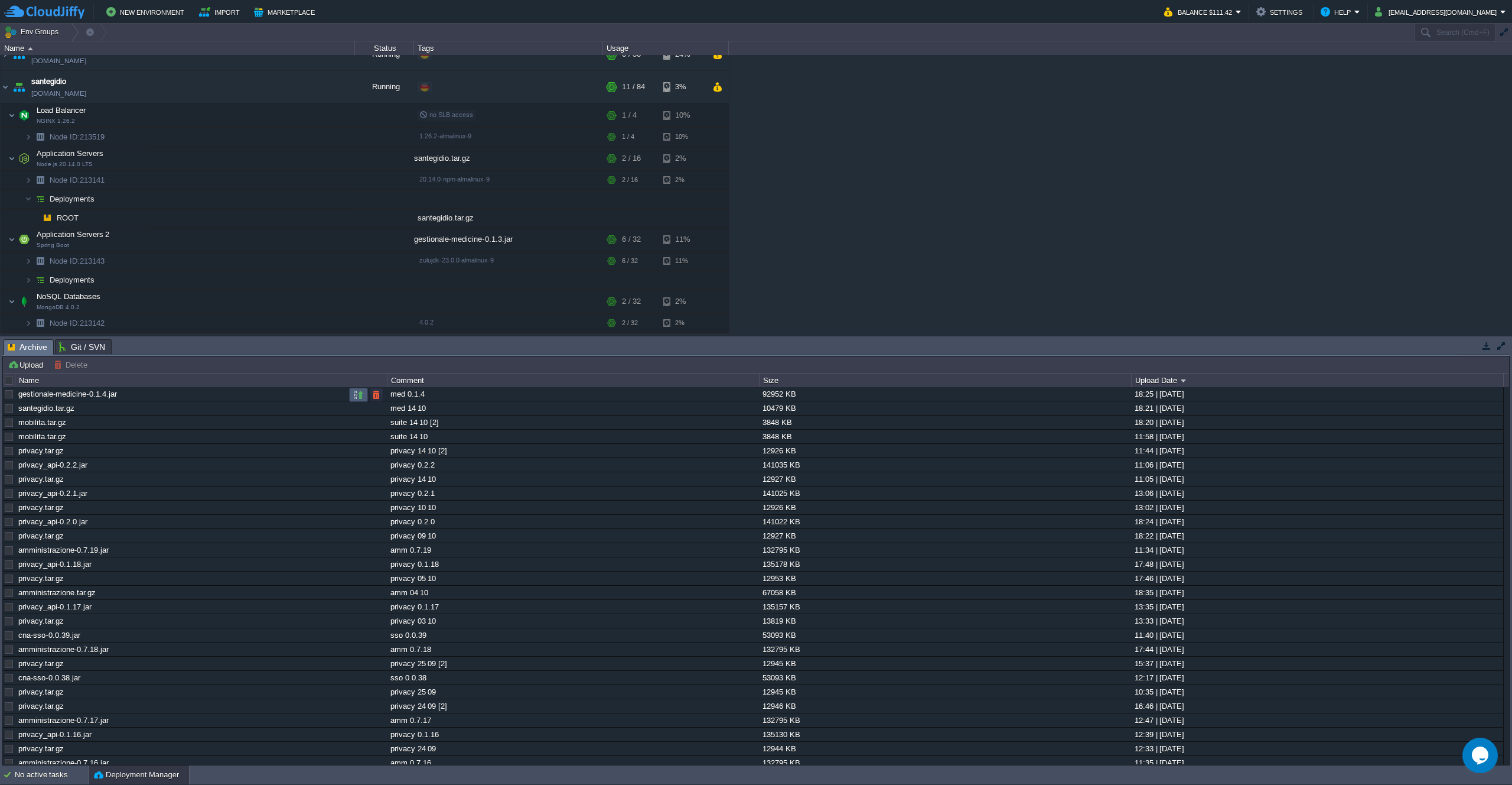
click at [359, 393] on button "button" at bounding box center [358, 394] width 11 height 11
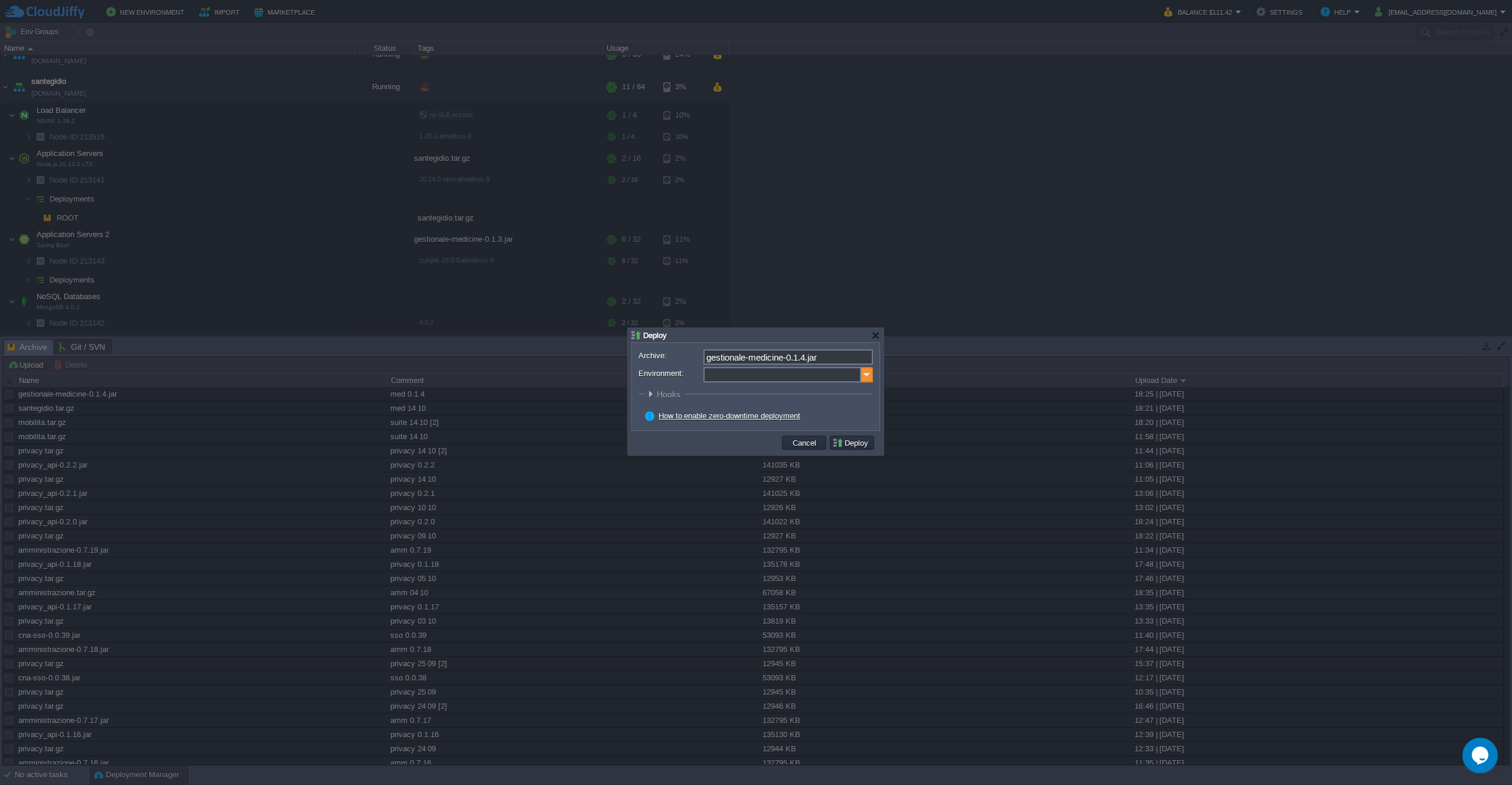
click at [865, 371] on img at bounding box center [867, 375] width 12 height 16
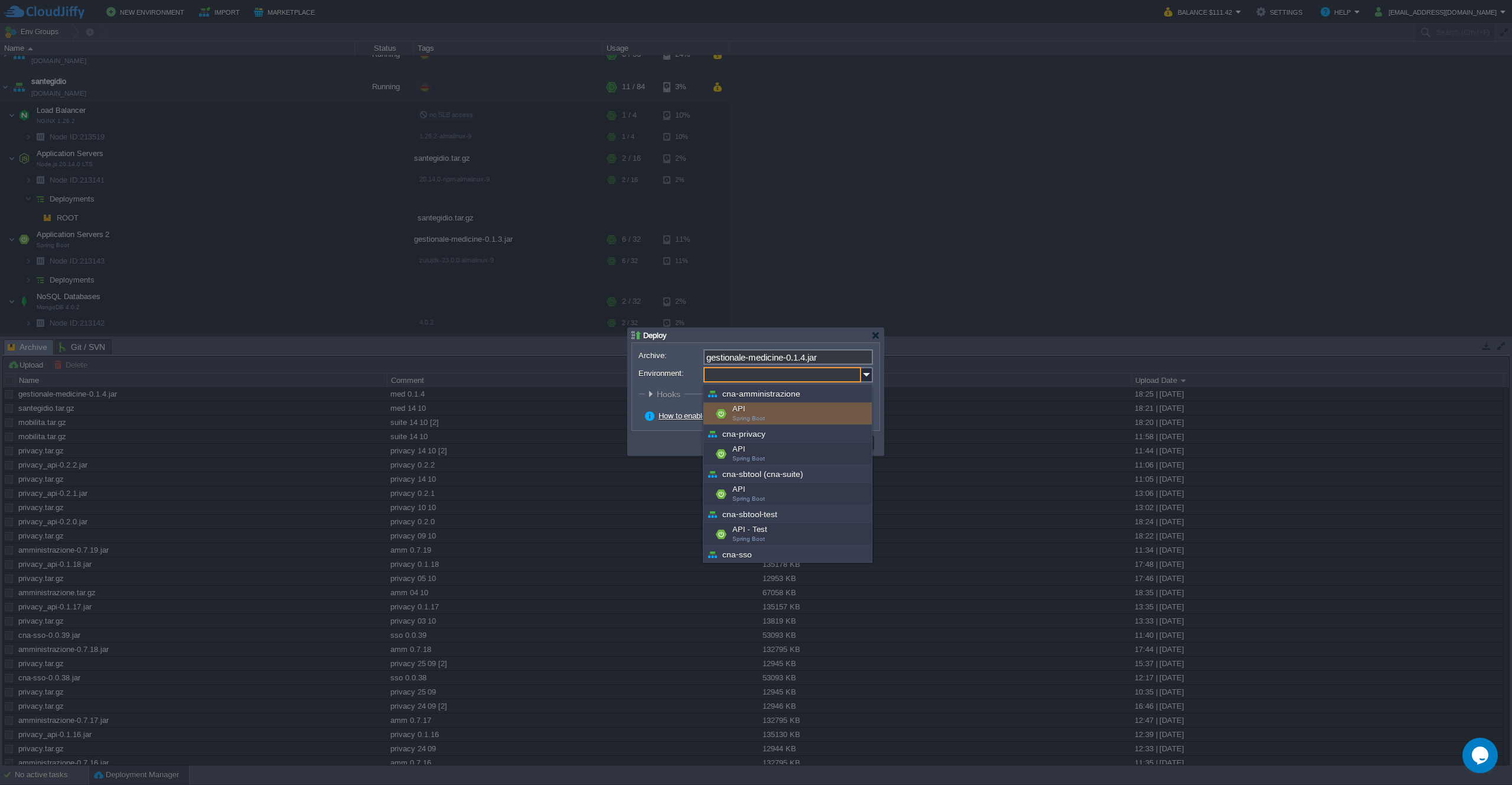
scroll to position [265, 0]
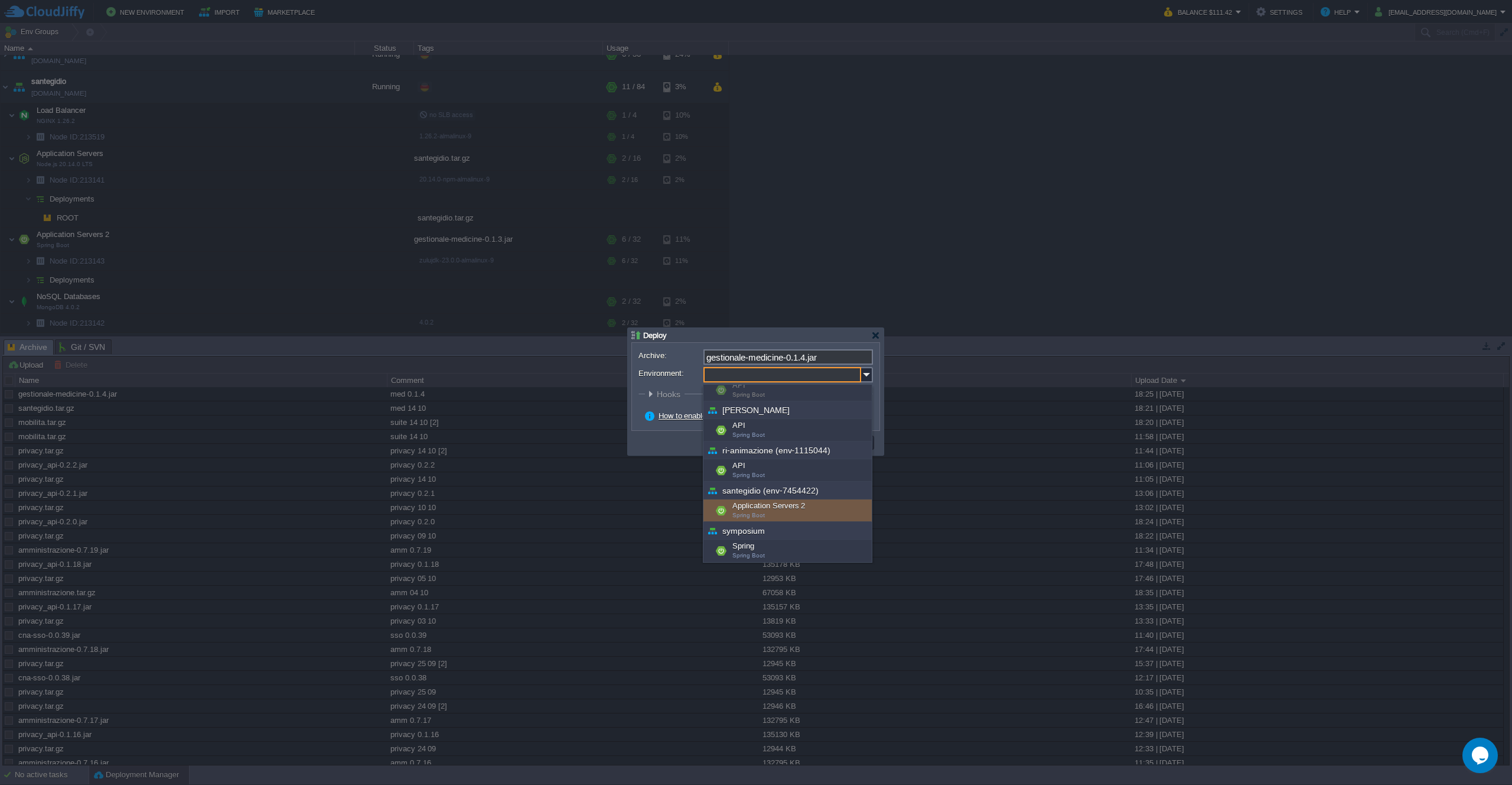
click at [797, 511] on div "Application Servers 2 Spring Boot" at bounding box center [788, 510] width 168 height 22
type input "Application Servers 2 (santegidio (env-7454422))"
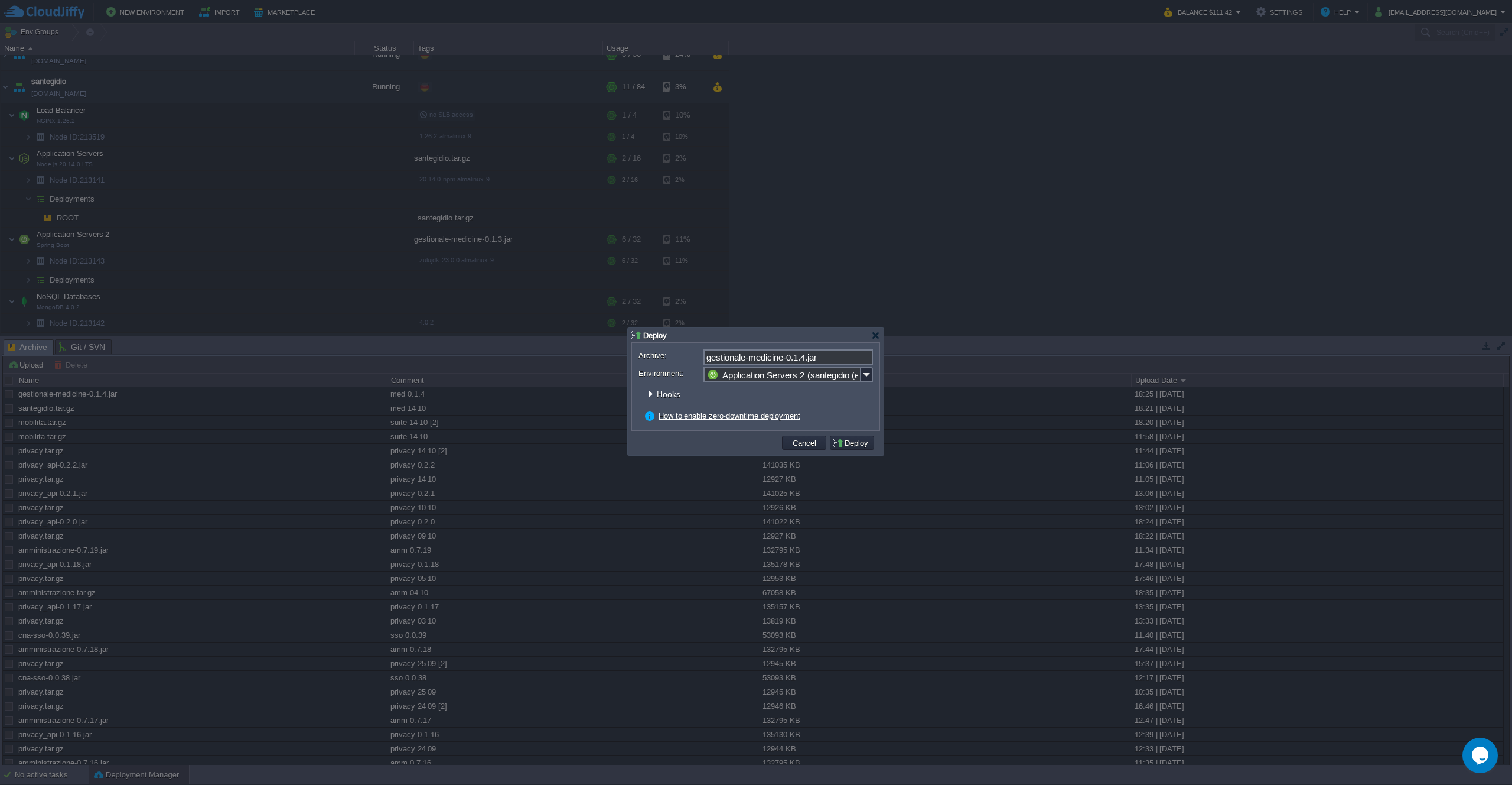
click at [848, 446] on button "Deploy" at bounding box center [852, 442] width 39 height 11
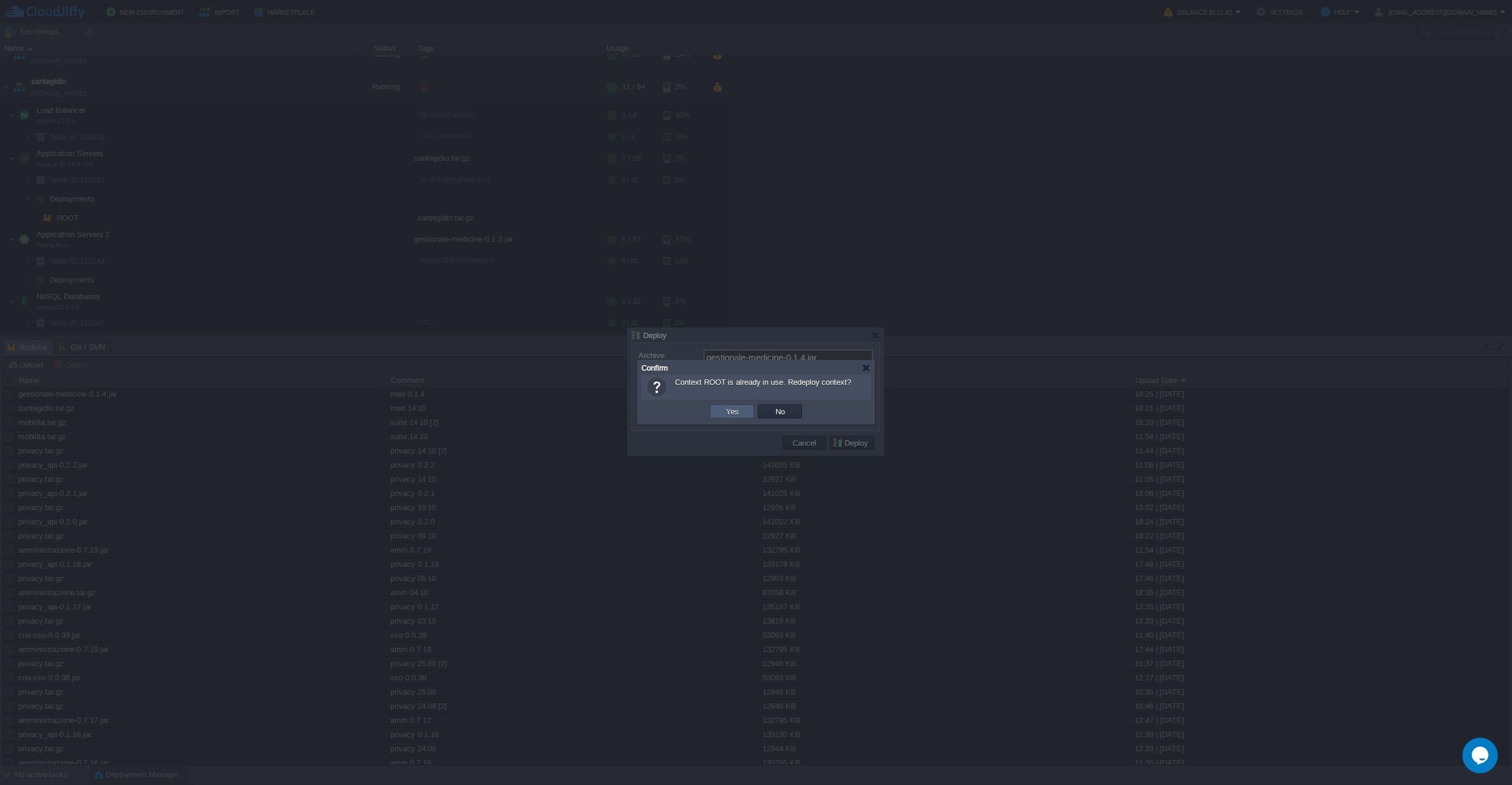
click at [735, 411] on button "Yes" at bounding box center [732, 411] width 20 height 11
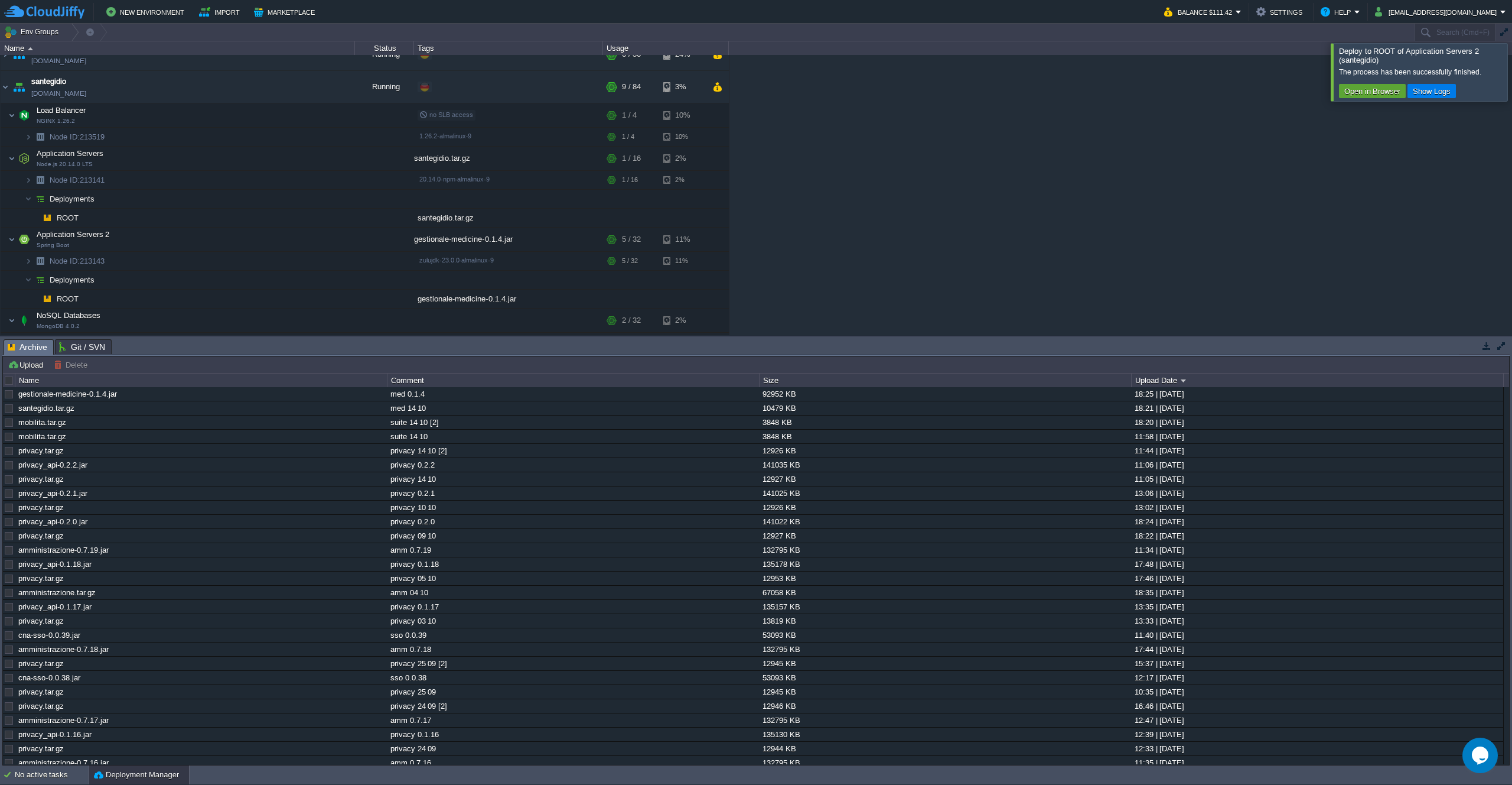
click at [898, 194] on div "cna-amministrazione [DOMAIN_NAME] Running + Add to Env Group RAM 11% CPU 1% 16 …" at bounding box center [756, 195] width 1512 height 280
click at [6, 89] on img at bounding box center [5, 86] width 9 height 32
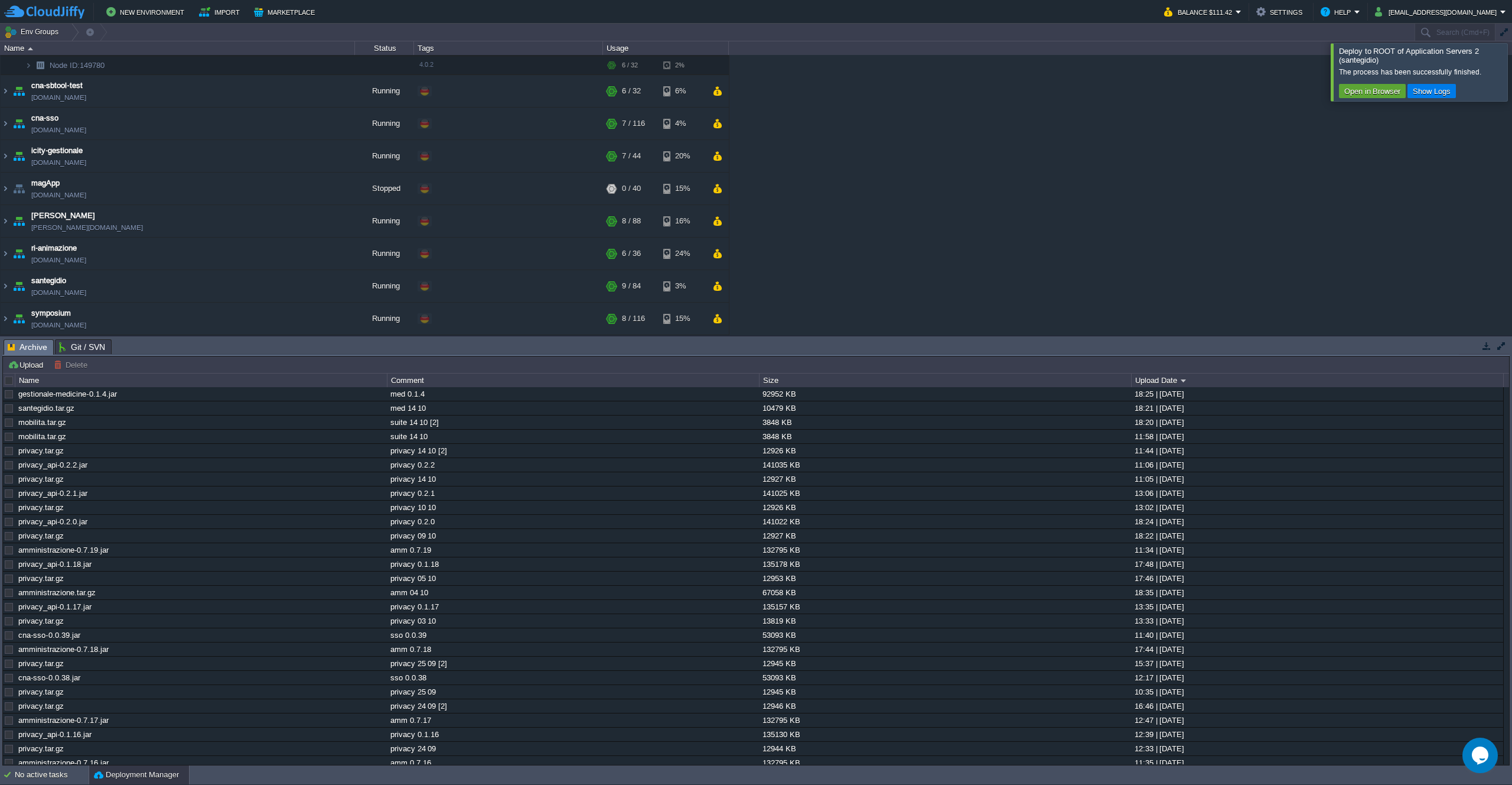
click at [816, 156] on div "cna-amministrazione [DOMAIN_NAME] Running + Add to Env Group RAM 11% CPU 1% 16 …" at bounding box center [756, 195] width 1512 height 280
